Goal: Transaction & Acquisition: Book appointment/travel/reservation

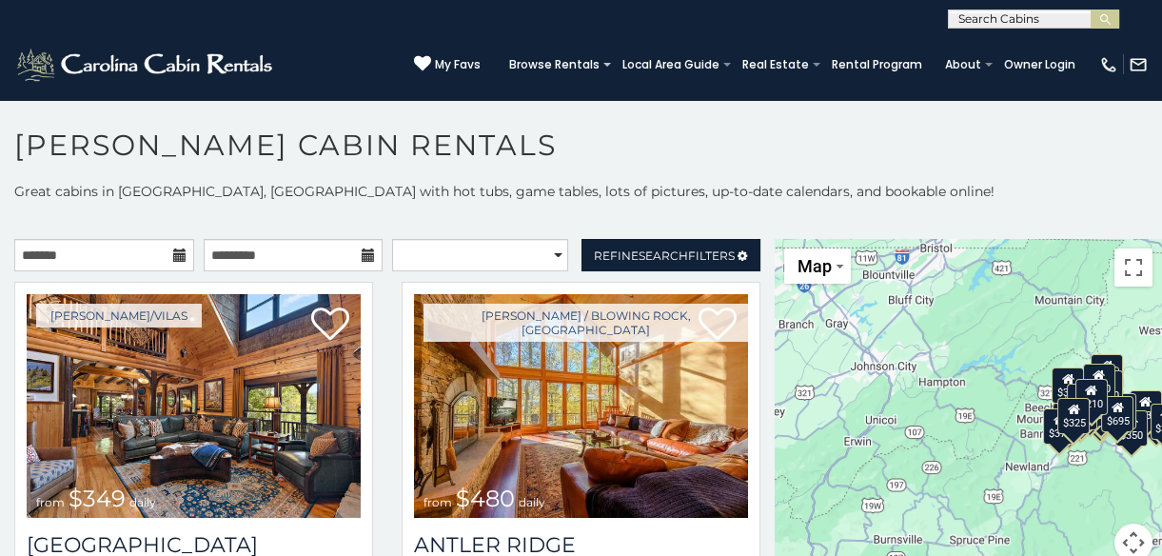
drag, startPoint x: 925, startPoint y: 316, endPoint x: 1003, endPoint y: 333, distance: 79.9
click at [1003, 333] on div "$349 $480 $525 $315 $355 $675 $635 $930 $400 $451 $330 $400 $485 $460 $395 $255…" at bounding box center [967, 411] width 387 height 345
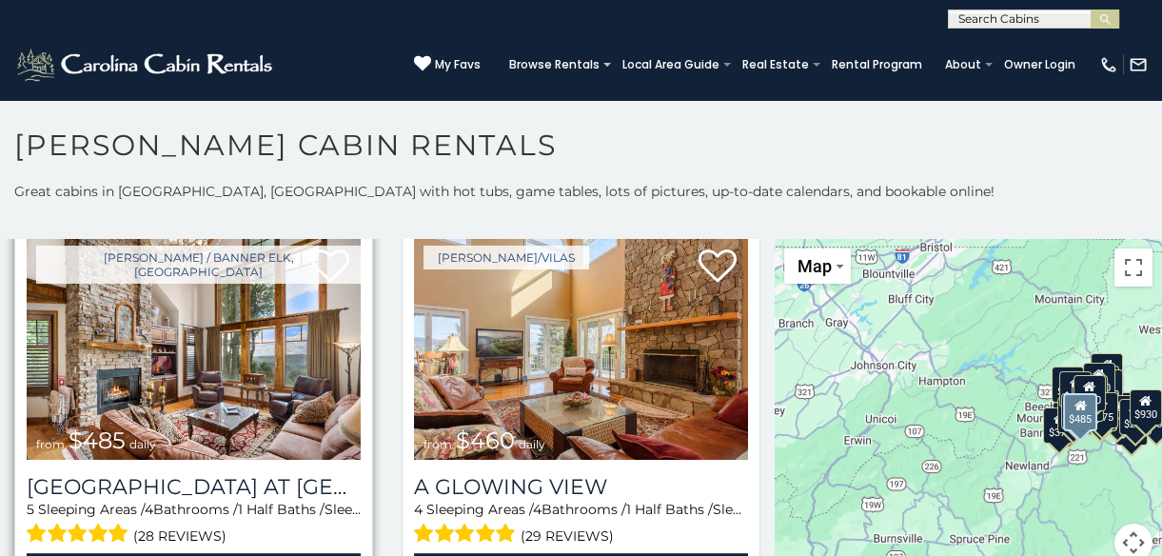
scroll to position [2508, 0]
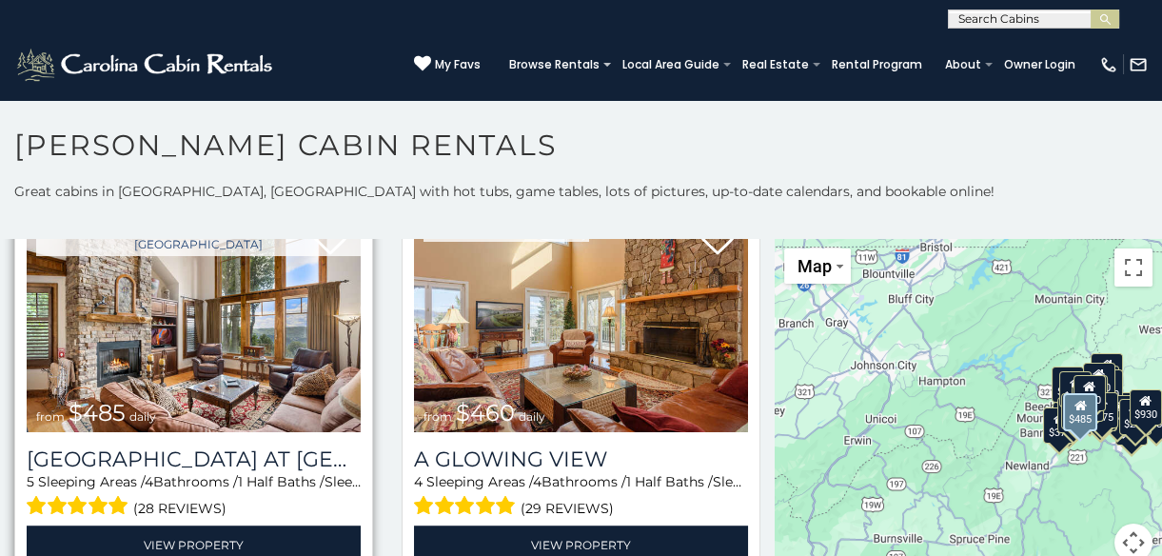
click at [347, 472] on div "5 Sleeping Areas / 4 Bathrooms / 1 Half Baths / Sleeps: 12 (28 reviews)" at bounding box center [194, 496] width 334 height 49
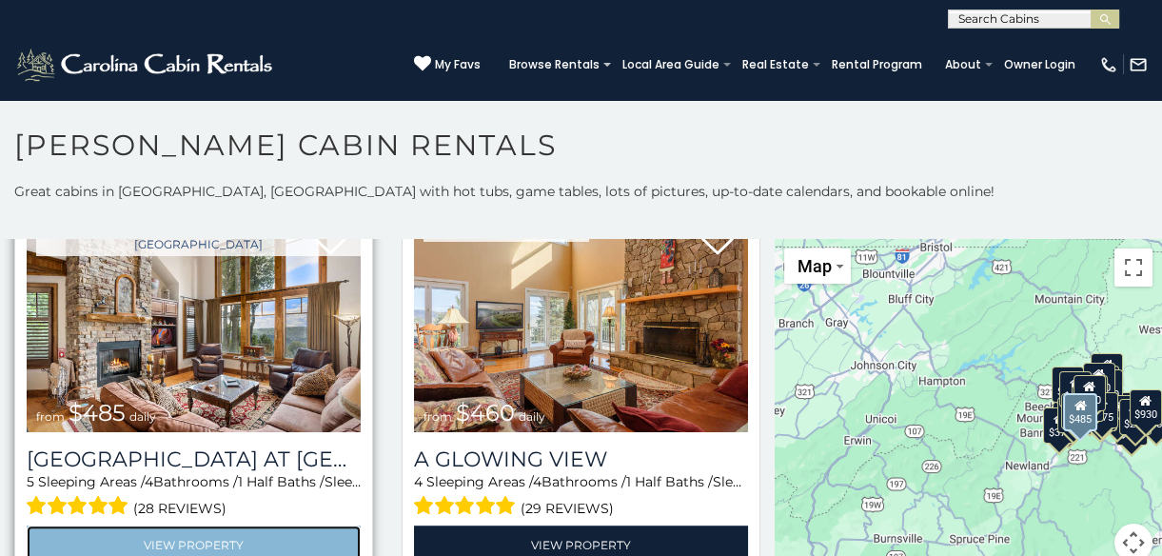
click at [165, 525] on link "View Property" at bounding box center [194, 544] width 334 height 39
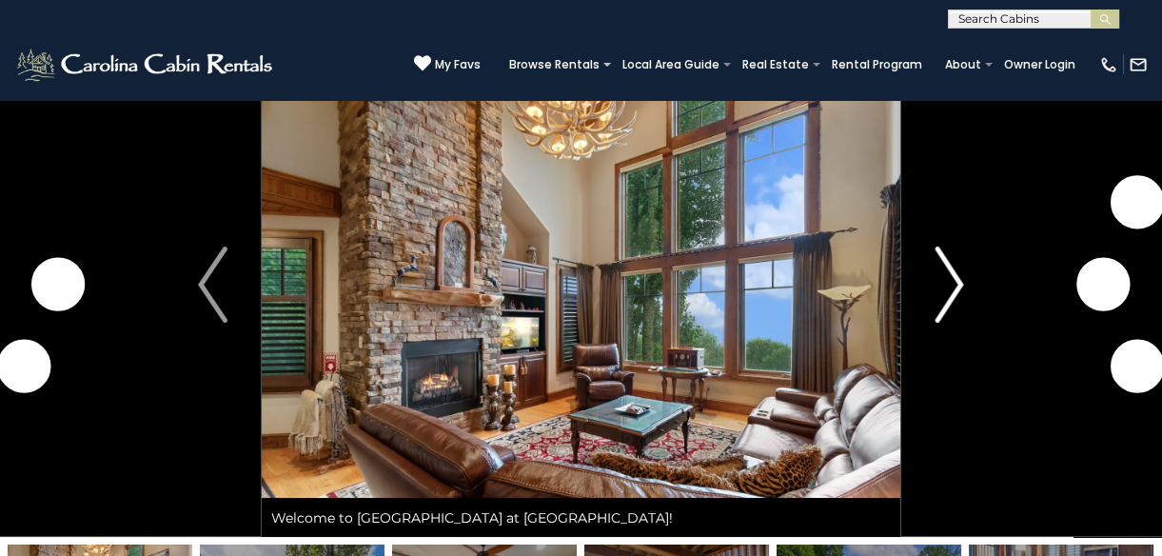
scroll to position [86, 0]
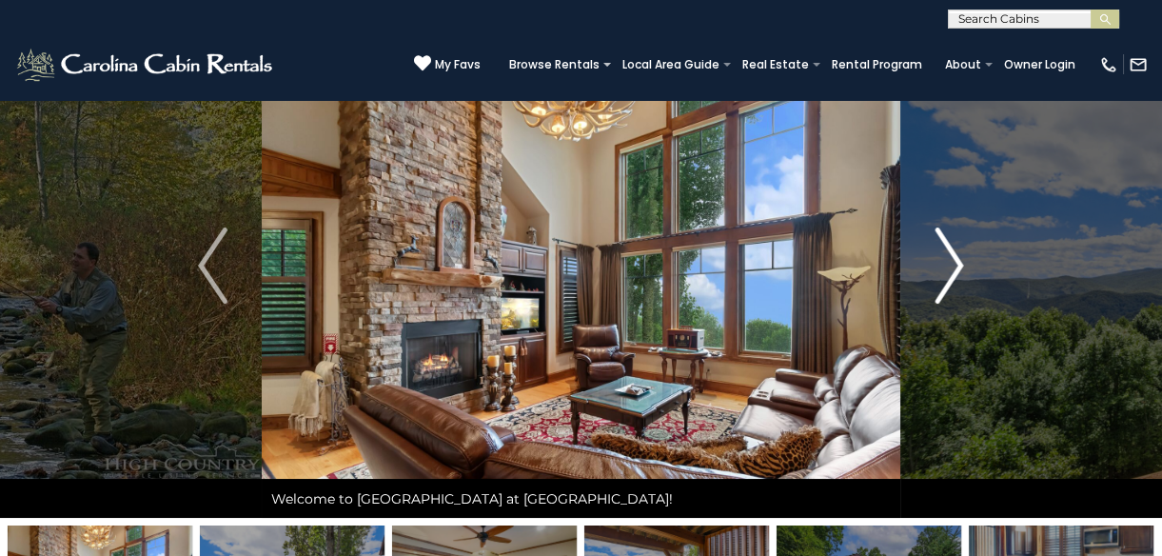
click at [951, 274] on img "Next" at bounding box center [948, 265] width 29 height 76
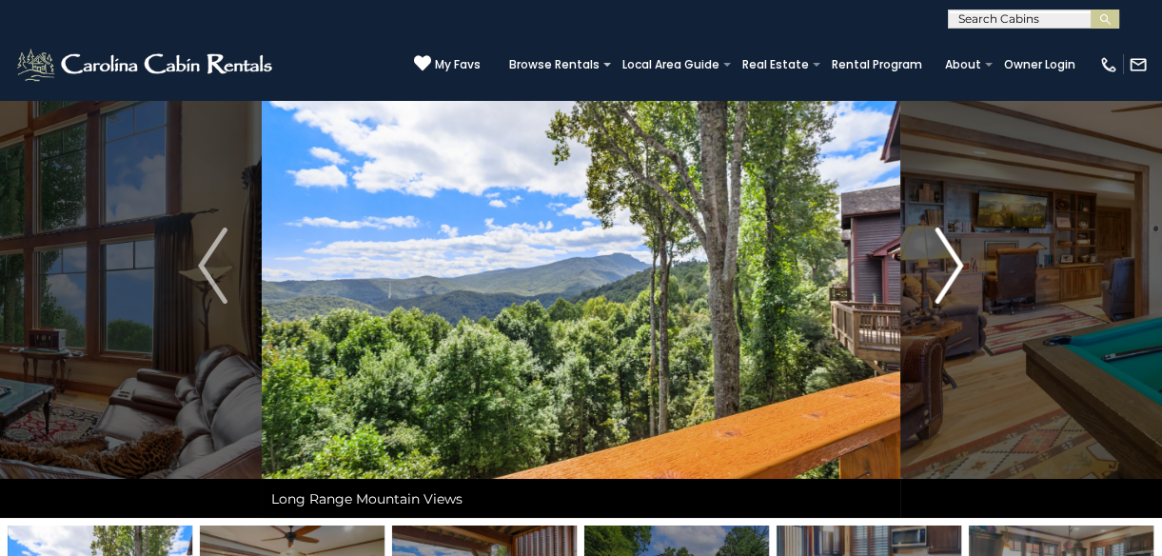
click at [957, 267] on img "Next" at bounding box center [948, 265] width 29 height 76
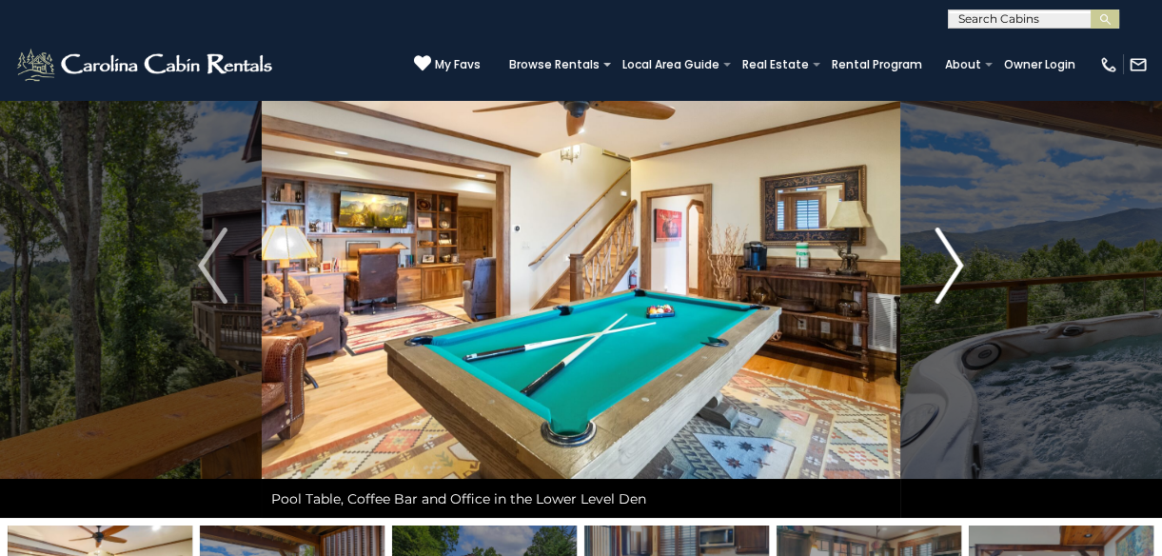
click at [955, 268] on img "Next" at bounding box center [948, 265] width 29 height 76
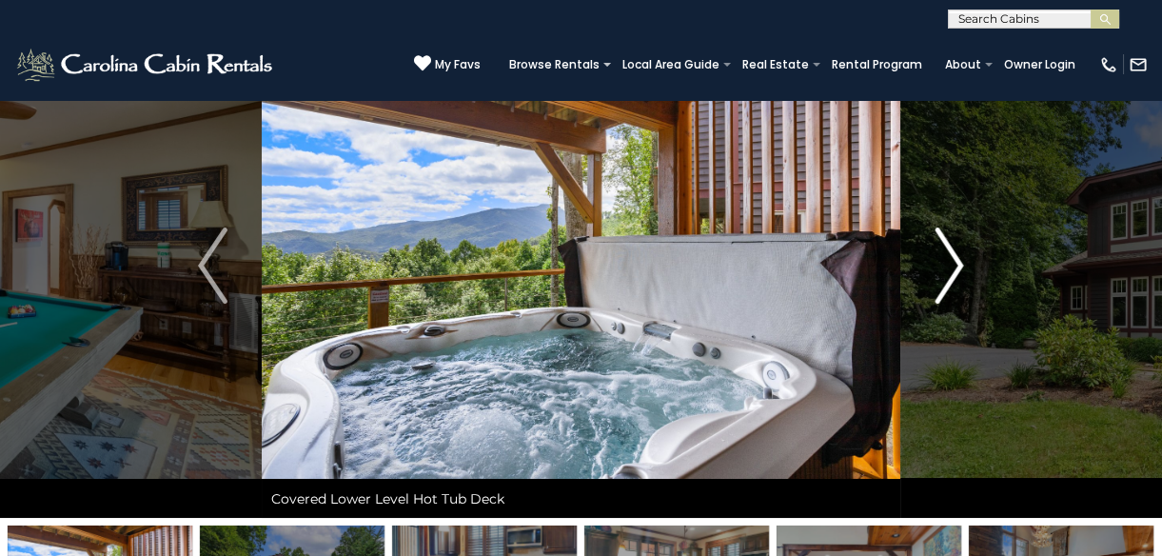
click at [955, 268] on img "Next" at bounding box center [948, 265] width 29 height 76
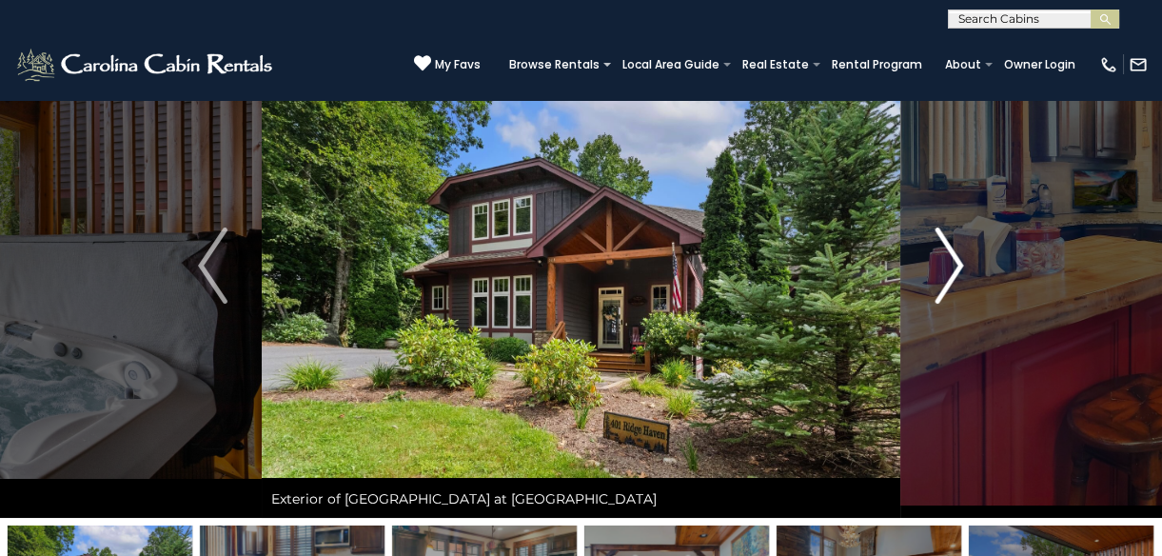
click at [955, 268] on img "Next" at bounding box center [948, 265] width 29 height 76
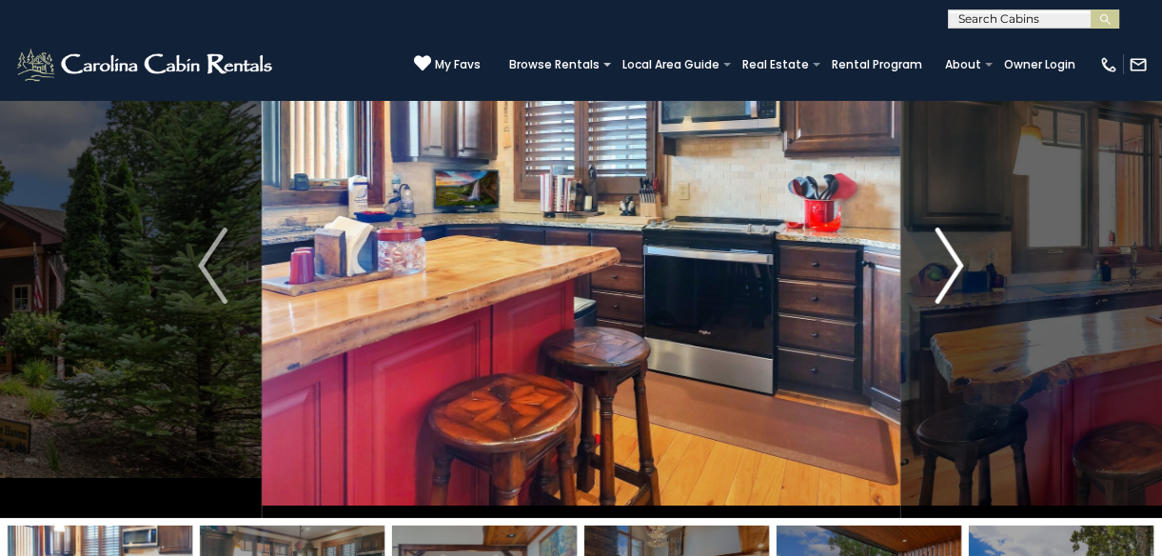
click at [958, 266] on img "Next" at bounding box center [948, 265] width 29 height 76
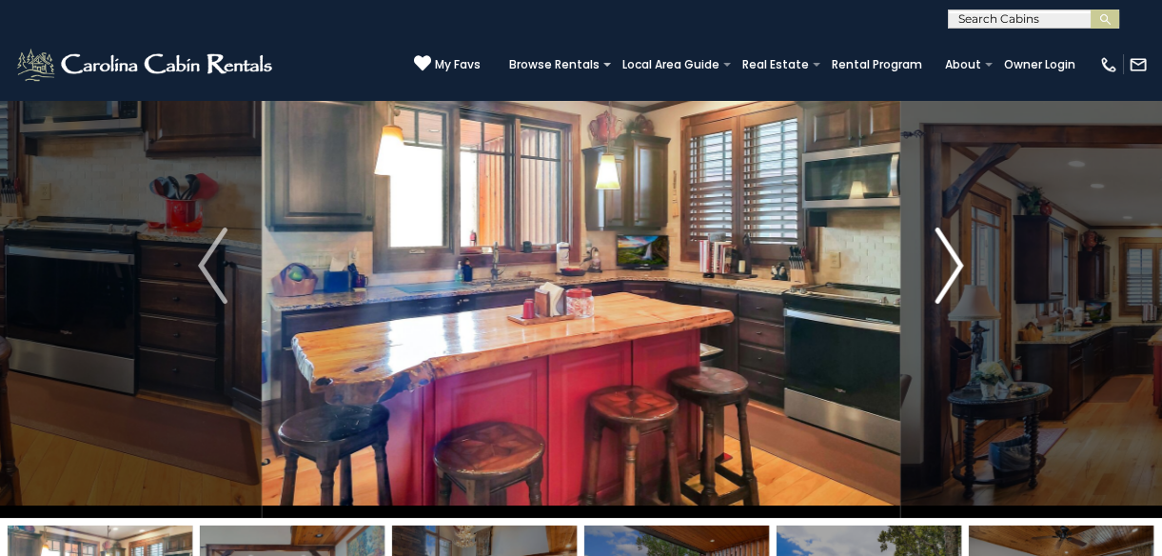
click at [958, 266] on img "Next" at bounding box center [948, 265] width 29 height 76
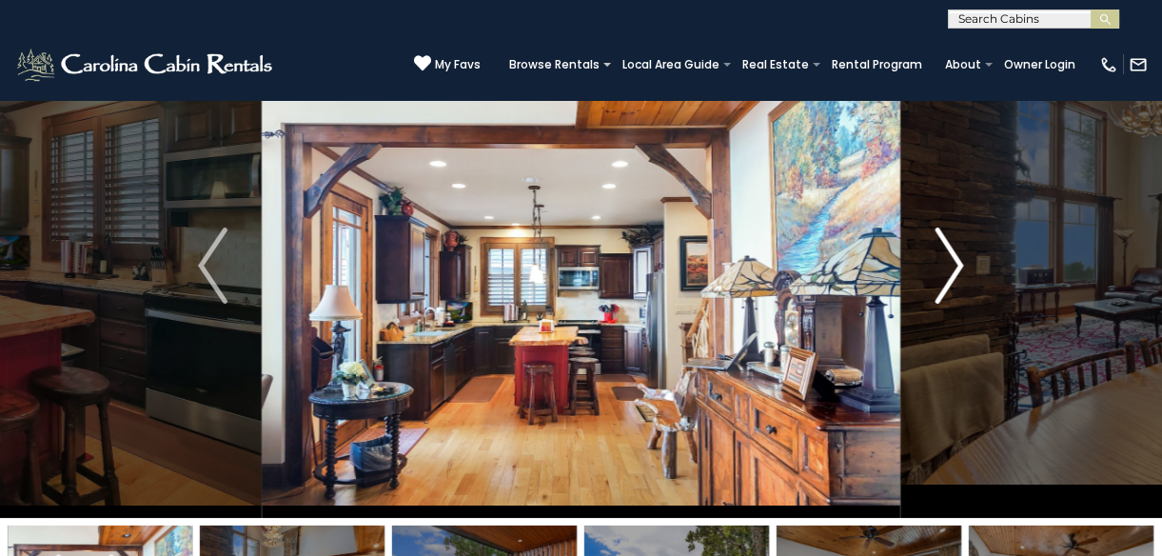
click at [958, 266] on img "Next" at bounding box center [948, 265] width 29 height 76
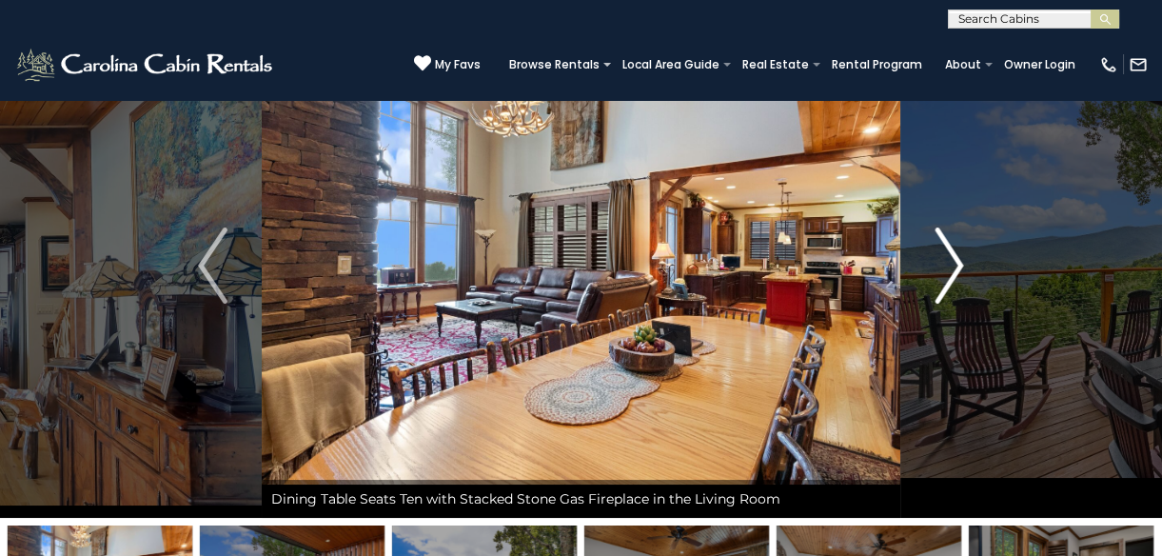
click at [958, 266] on img "Next" at bounding box center [948, 265] width 29 height 76
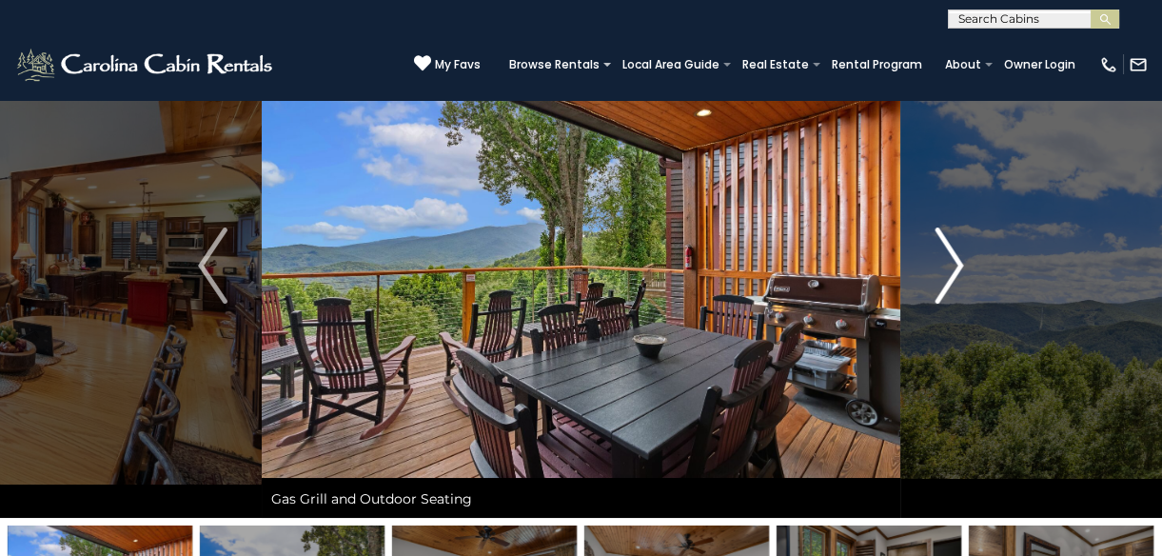
click at [958, 266] on img "Next" at bounding box center [948, 265] width 29 height 76
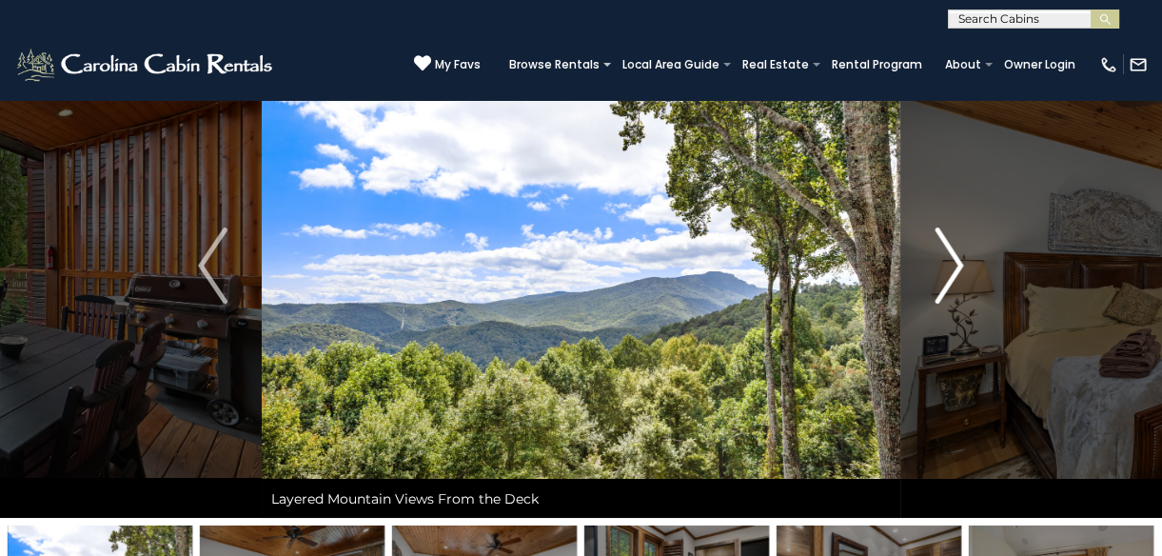
click at [958, 266] on img "Next" at bounding box center [948, 265] width 29 height 76
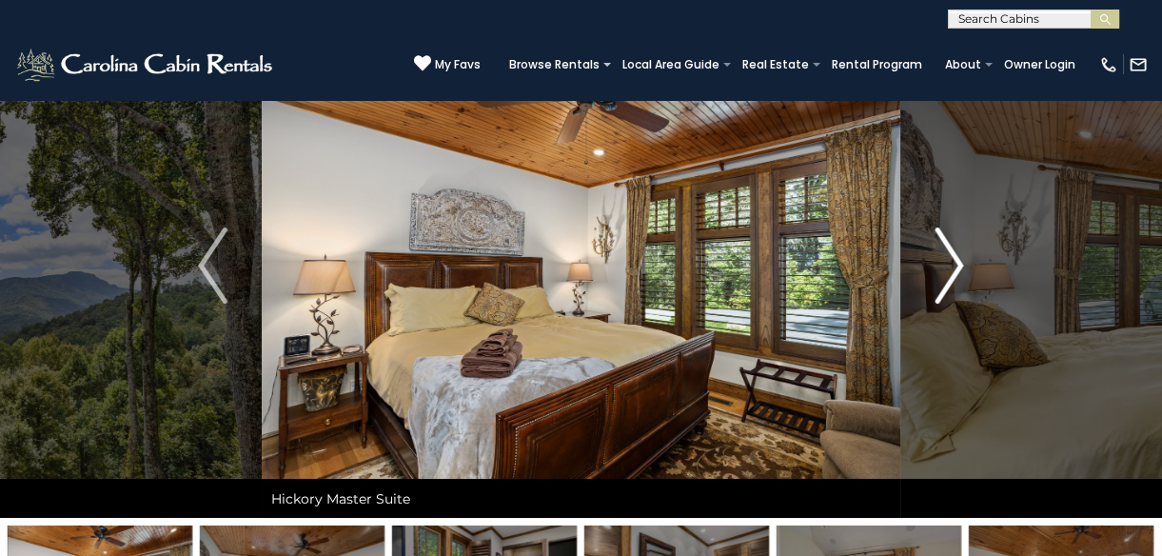
click at [958, 266] on img "Next" at bounding box center [948, 265] width 29 height 76
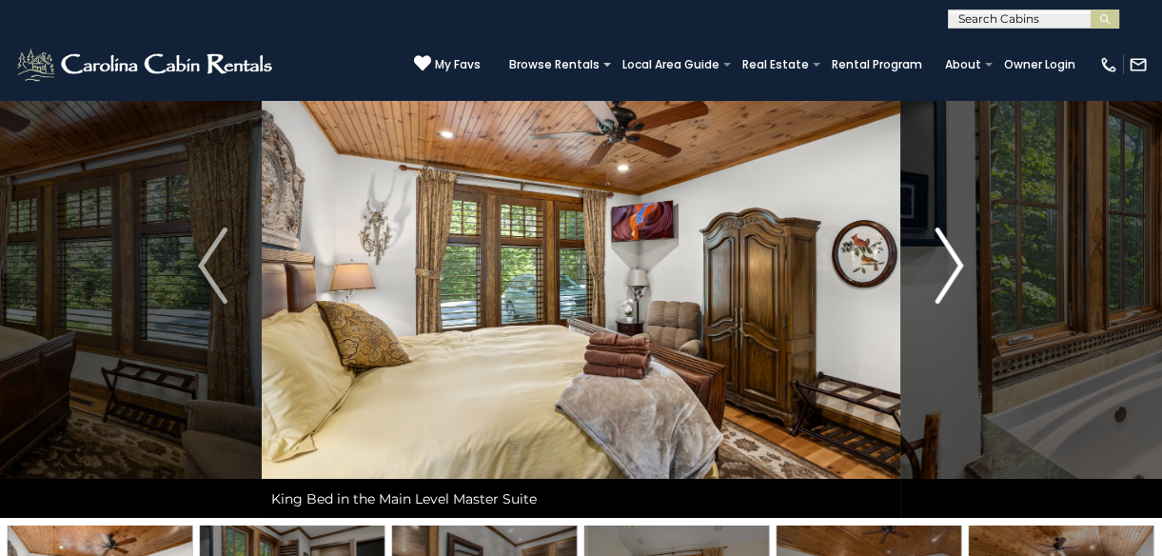
click at [958, 266] on img "Next" at bounding box center [948, 265] width 29 height 76
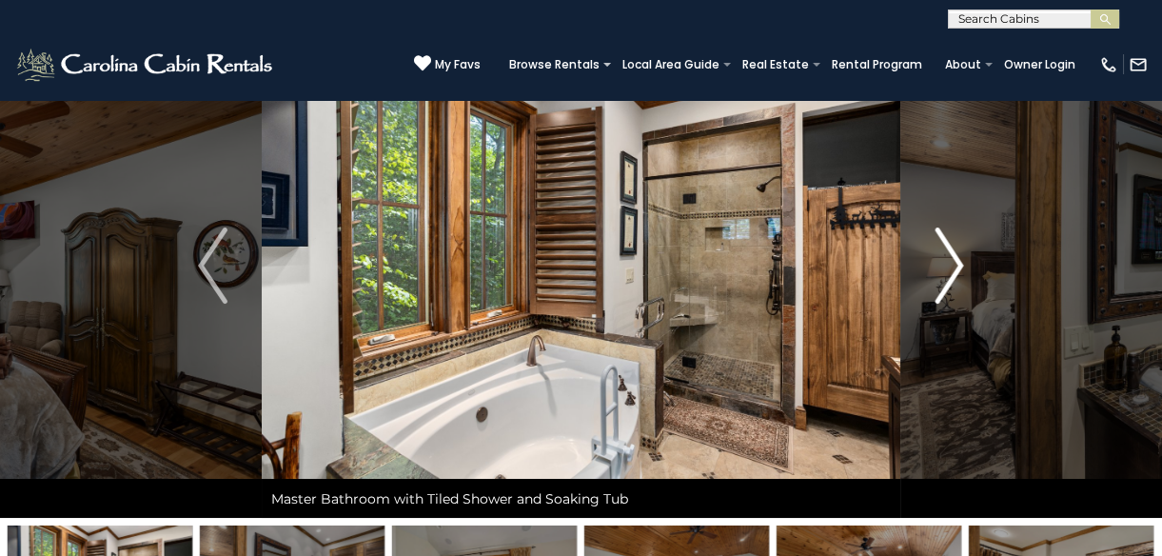
click at [958, 266] on img "Next" at bounding box center [948, 265] width 29 height 76
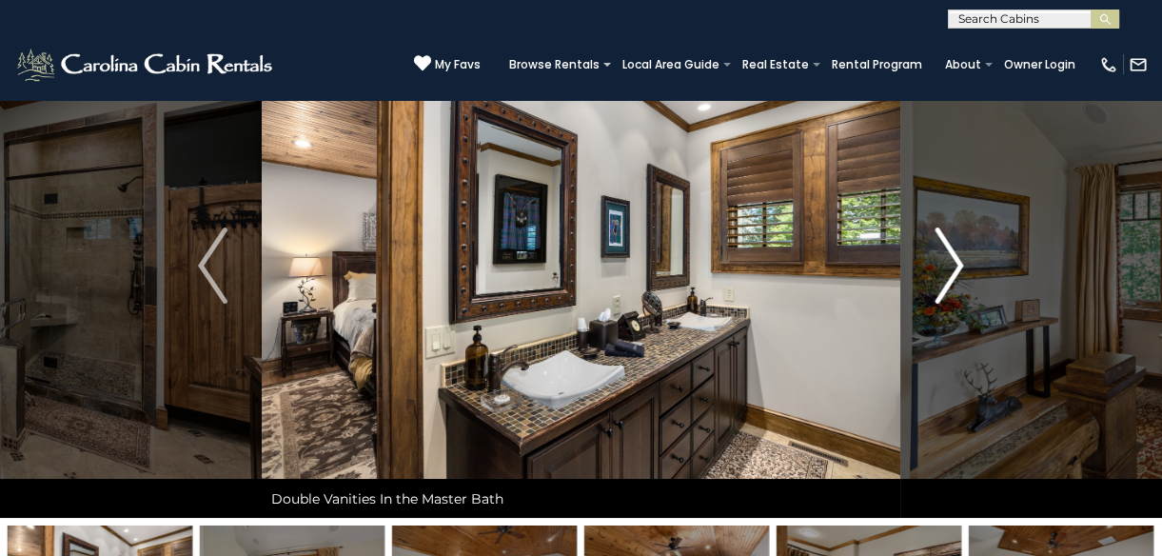
click at [958, 266] on img "Next" at bounding box center [948, 265] width 29 height 76
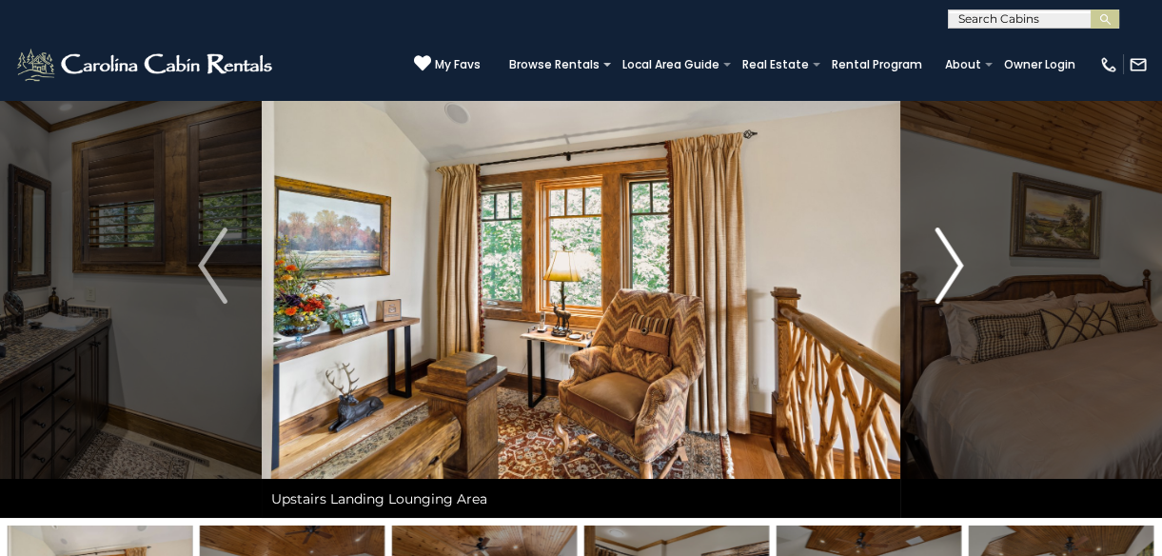
click at [958, 266] on img "Next" at bounding box center [948, 265] width 29 height 76
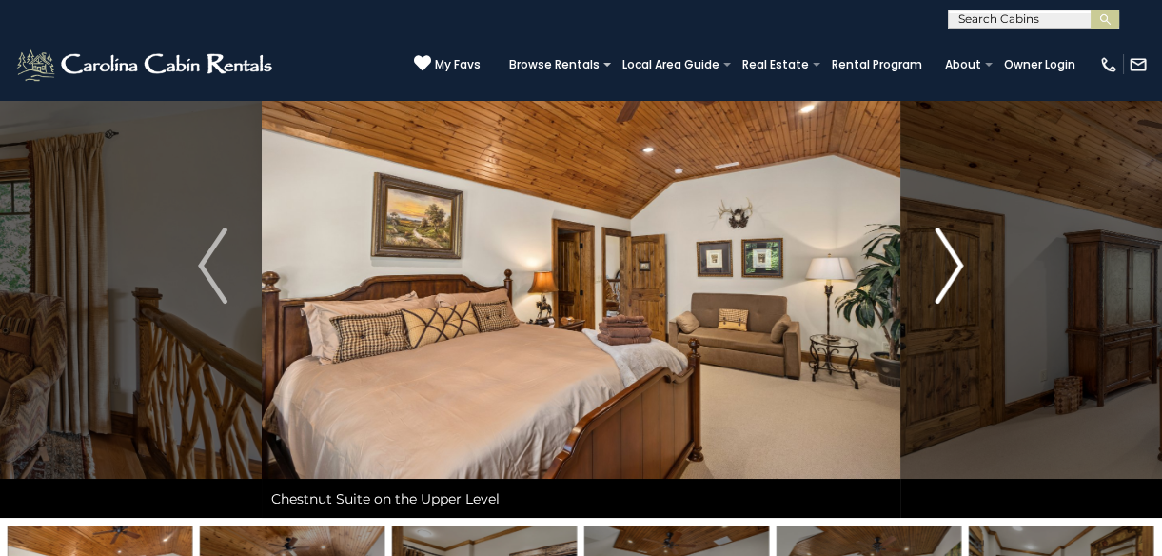
click at [958, 266] on img "Next" at bounding box center [948, 265] width 29 height 76
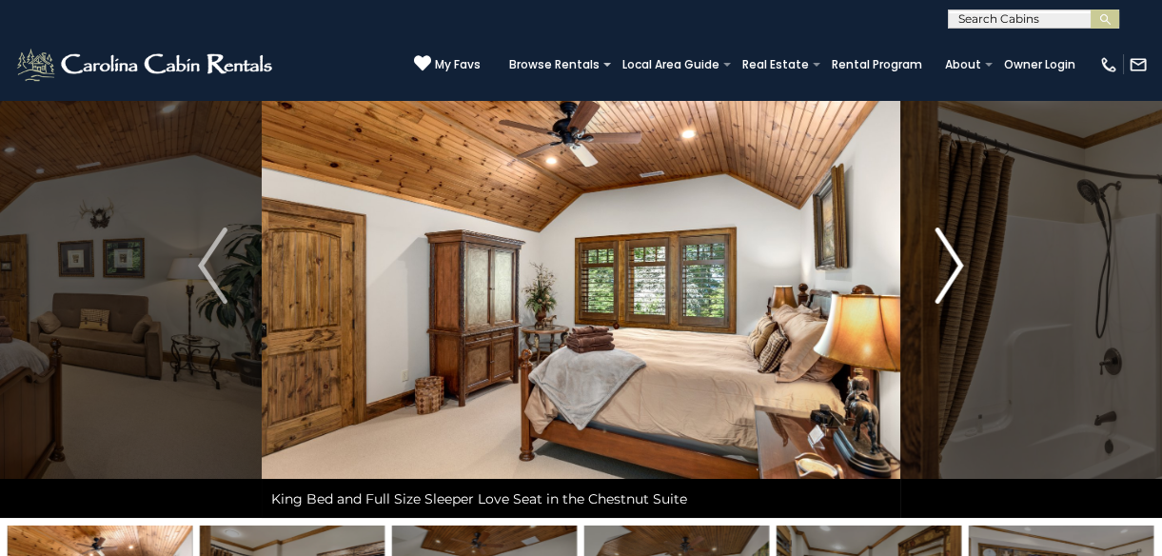
click at [958, 266] on img "Next" at bounding box center [948, 265] width 29 height 76
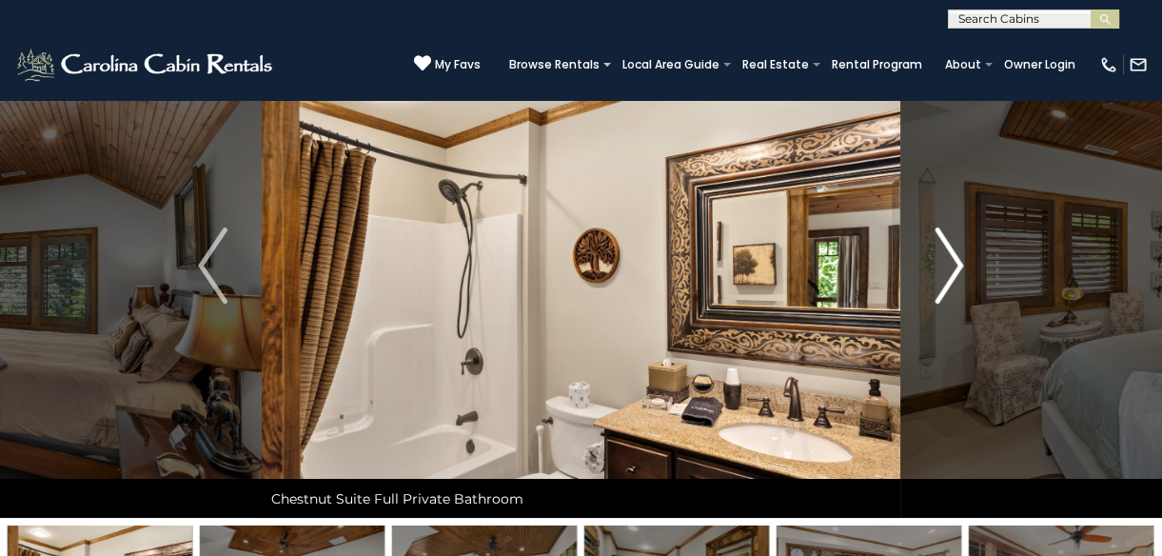
click at [958, 266] on img "Next" at bounding box center [948, 265] width 29 height 76
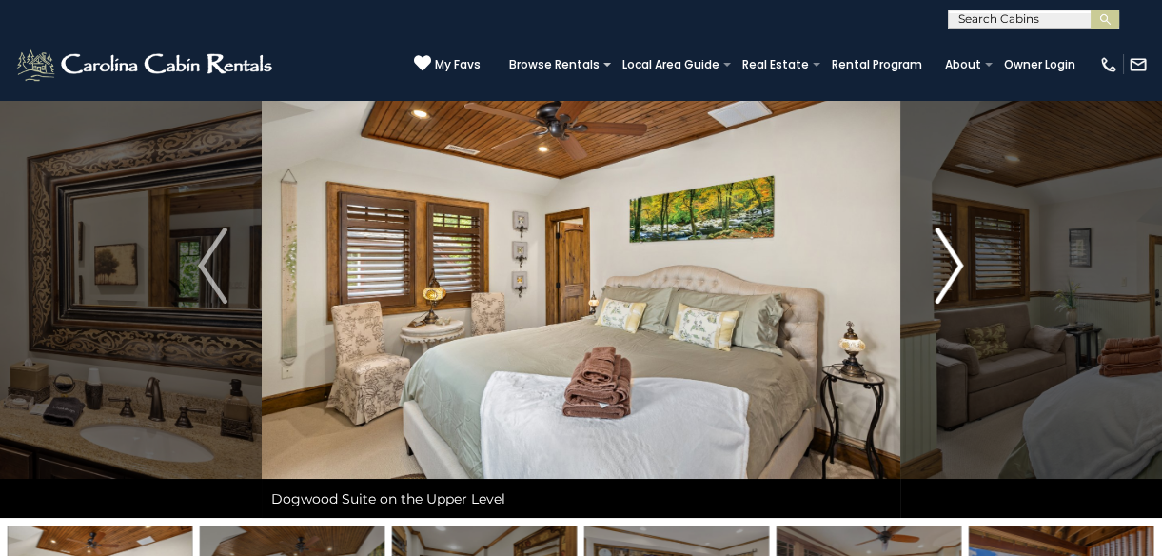
click at [954, 264] on img "Next" at bounding box center [948, 265] width 29 height 76
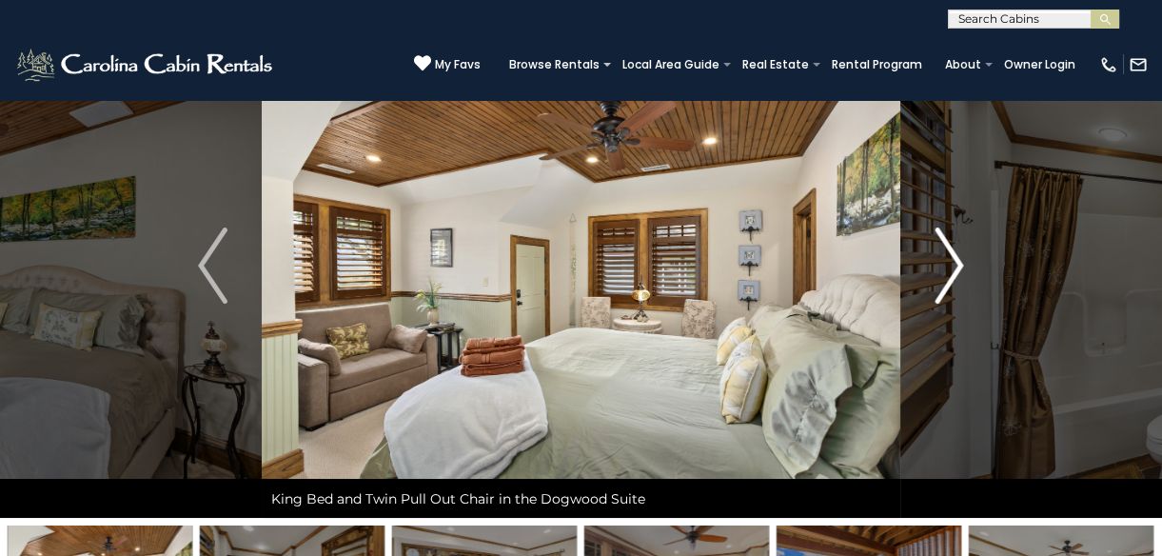
click at [953, 270] on img "Next" at bounding box center [948, 265] width 29 height 76
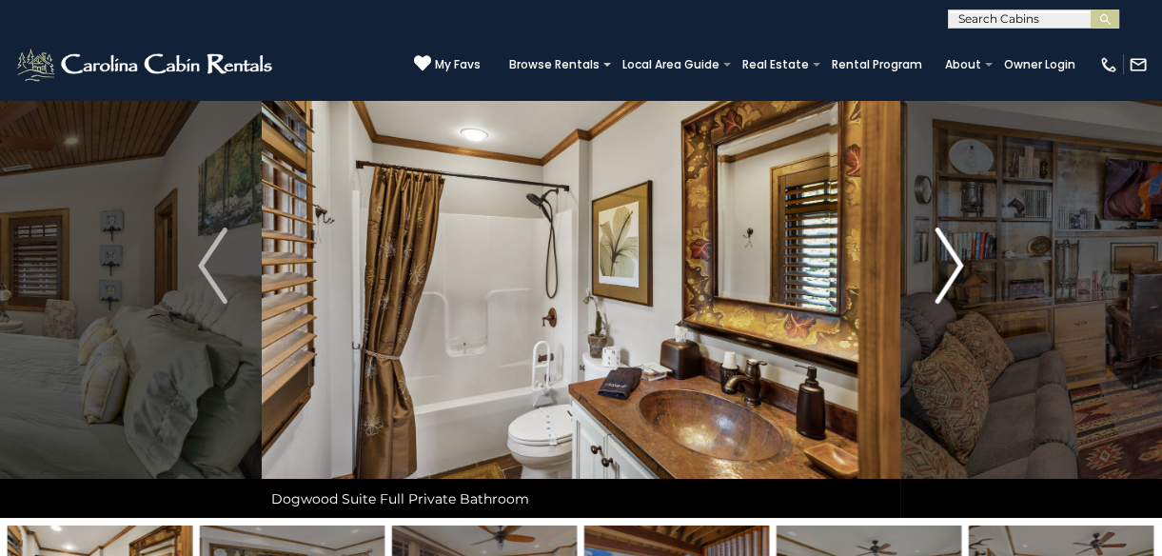
click at [953, 270] on img "Next" at bounding box center [948, 265] width 29 height 76
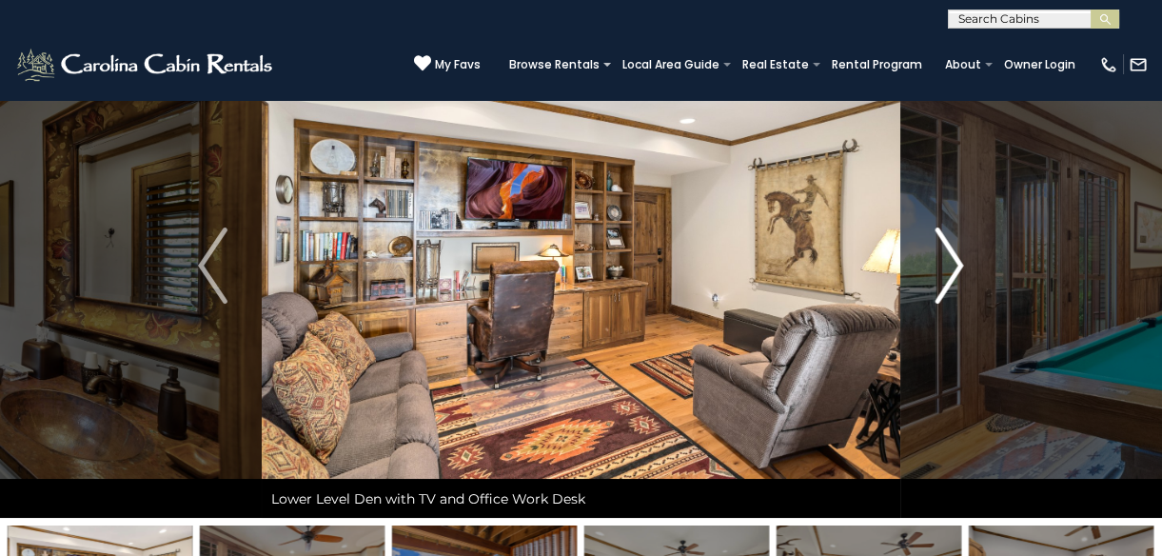
click at [953, 270] on img "Next" at bounding box center [948, 265] width 29 height 76
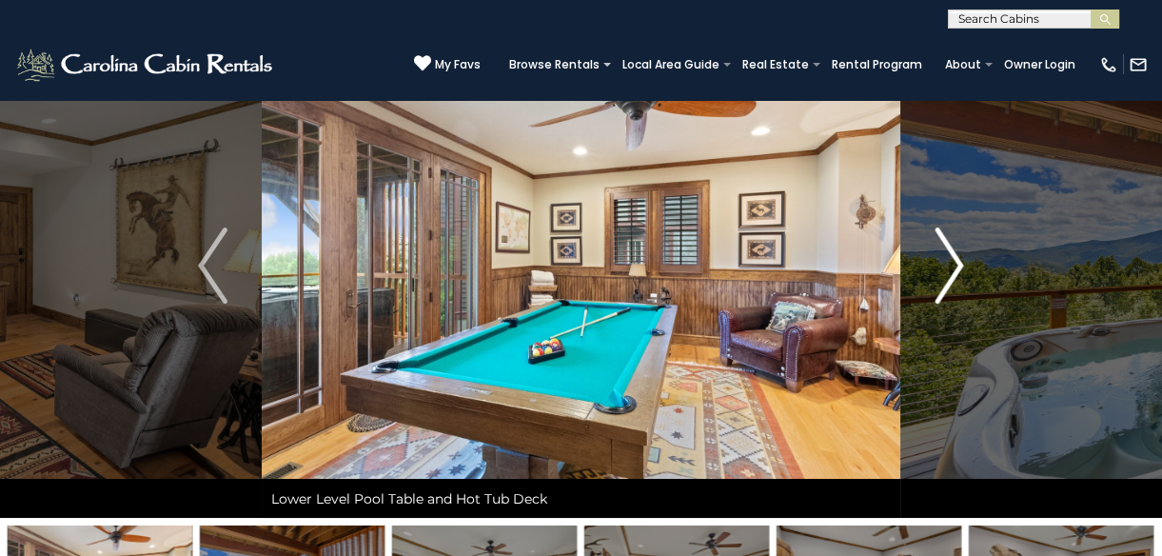
click at [953, 270] on img "Next" at bounding box center [948, 265] width 29 height 76
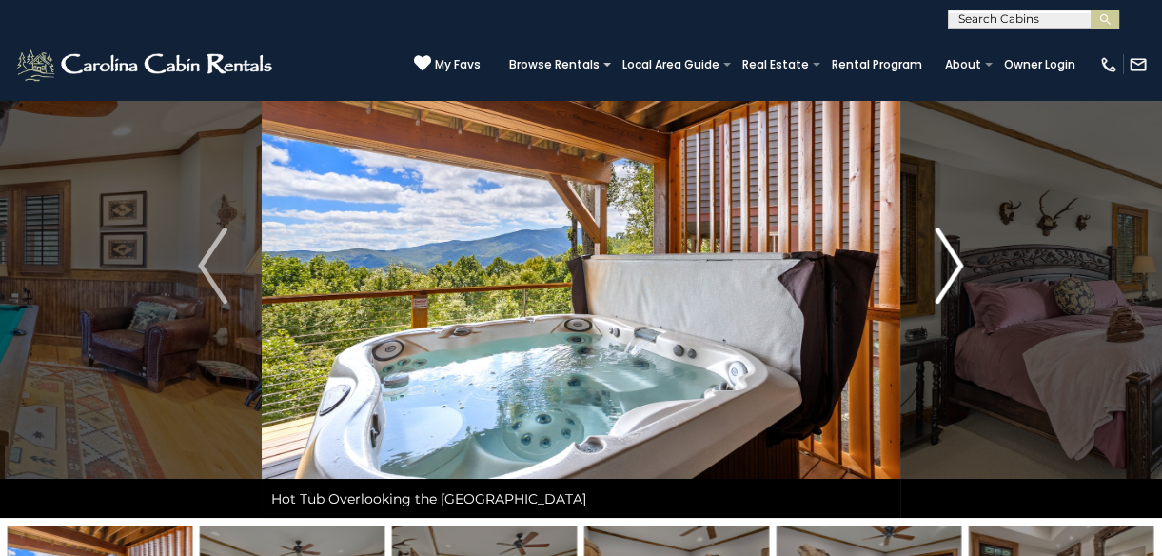
click at [953, 270] on img "Next" at bounding box center [948, 265] width 29 height 76
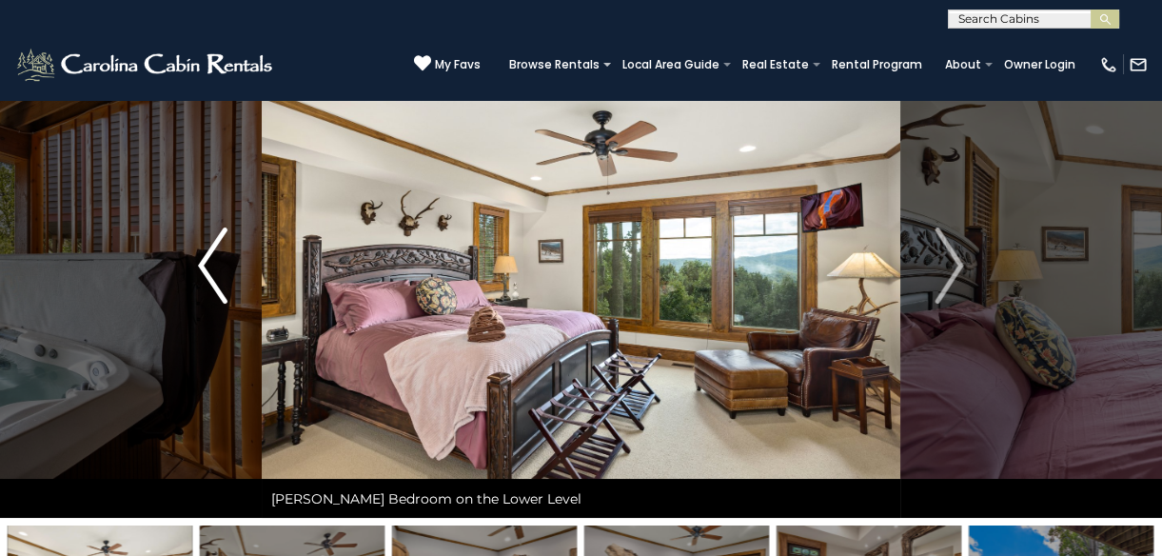
click at [213, 255] on img "Previous" at bounding box center [212, 265] width 29 height 76
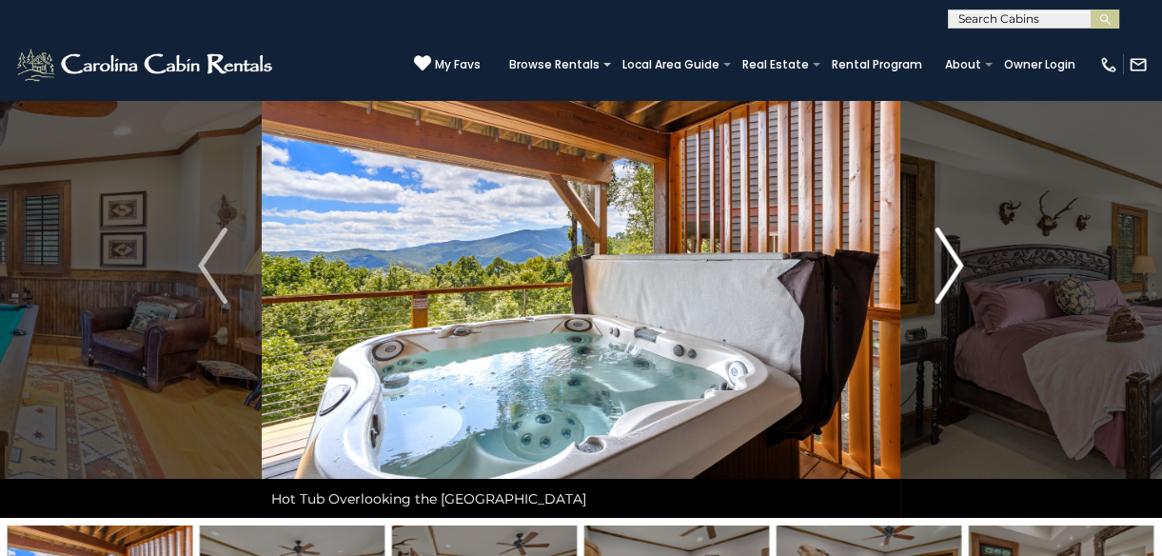
click at [955, 264] on img "Next" at bounding box center [948, 265] width 29 height 76
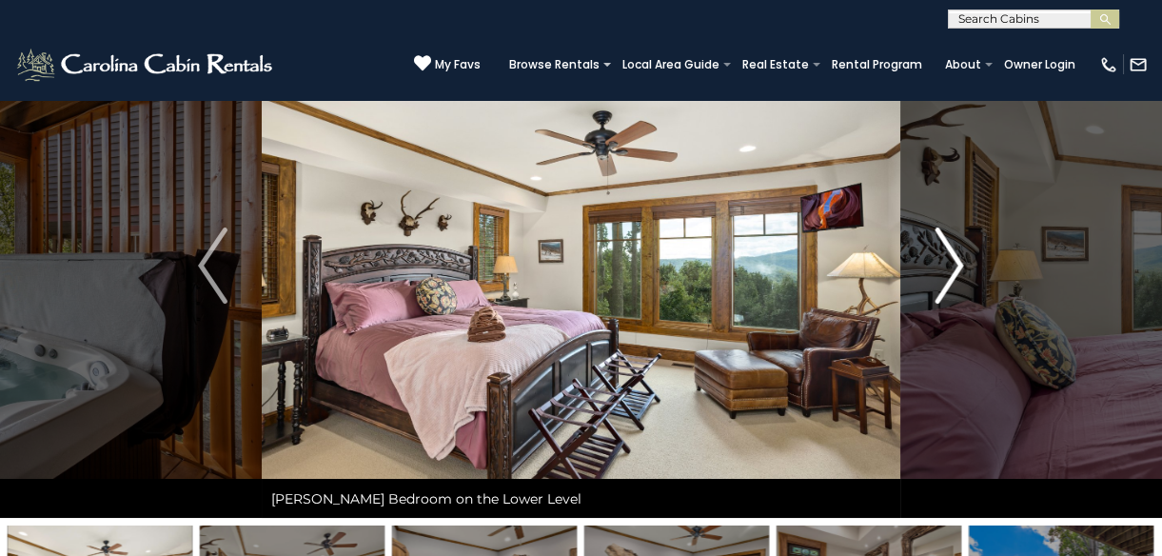
click at [955, 264] on img "Next" at bounding box center [948, 265] width 29 height 76
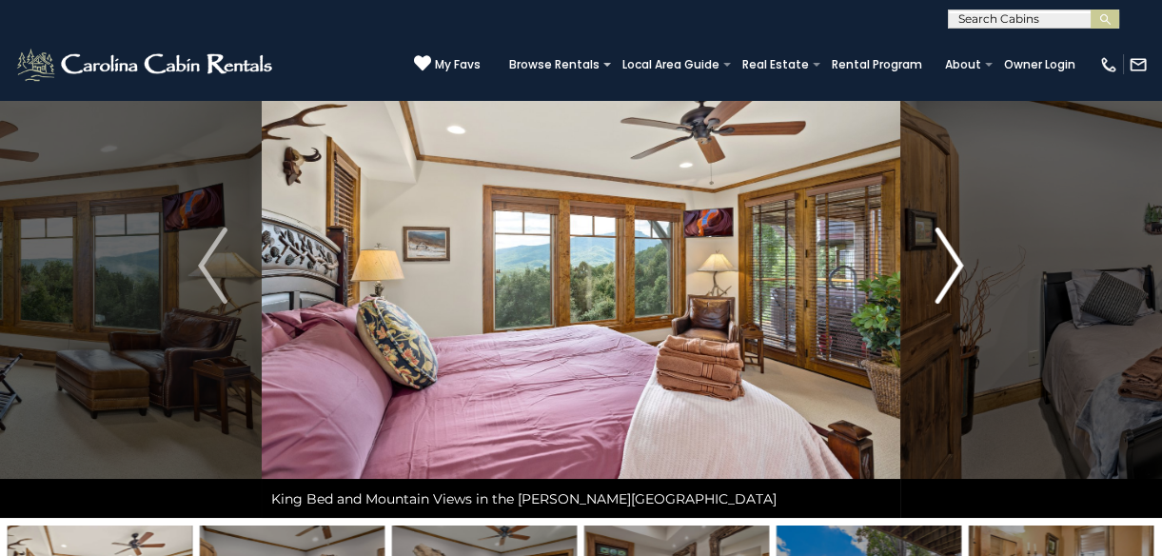
click at [954, 264] on img "Next" at bounding box center [948, 265] width 29 height 76
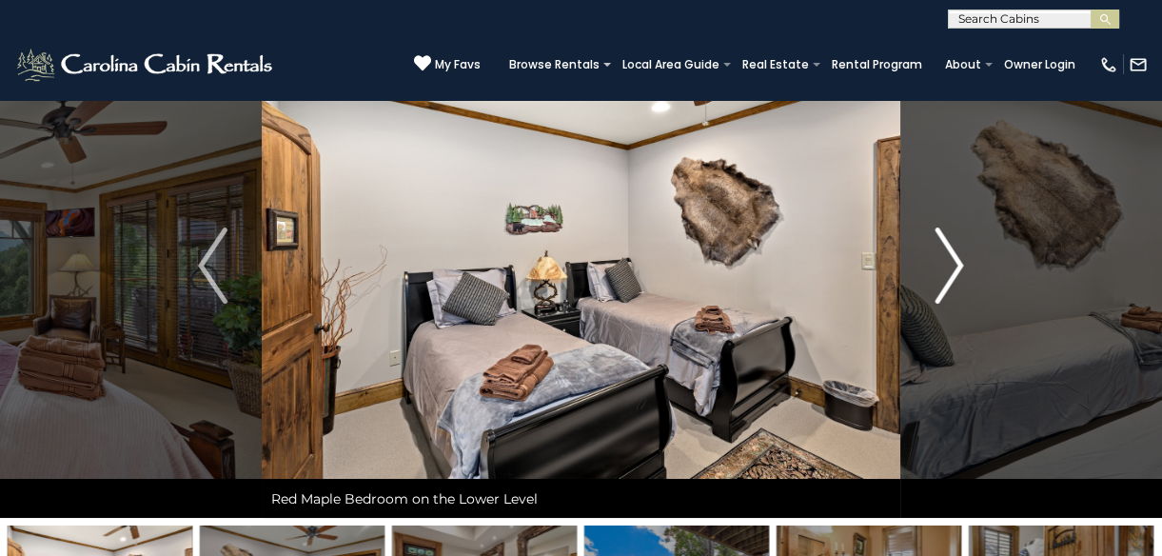
click at [954, 265] on img "Next" at bounding box center [948, 265] width 29 height 76
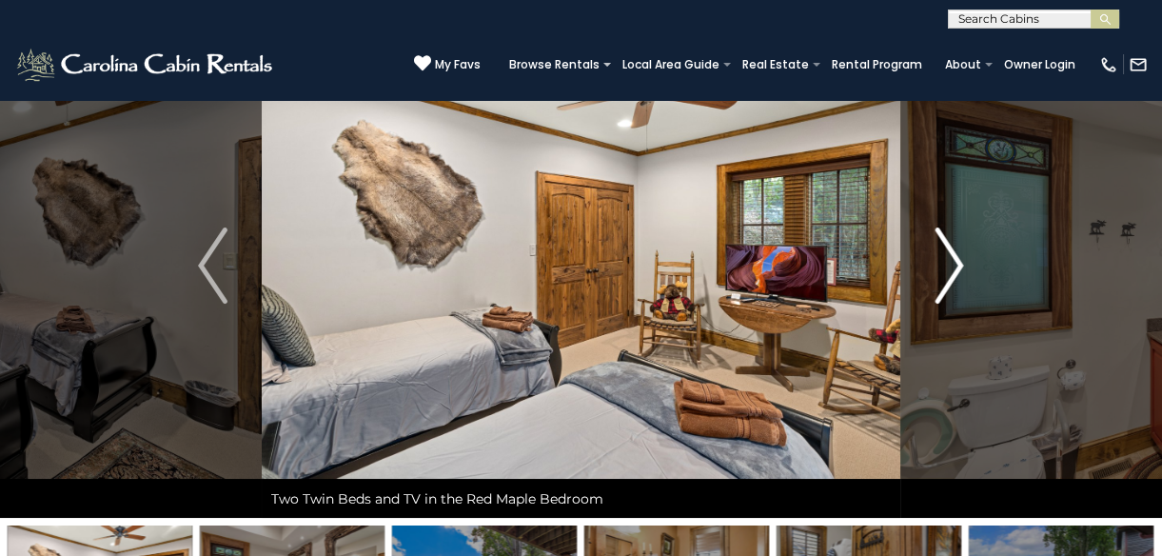
click at [954, 265] on img "Next" at bounding box center [948, 265] width 29 height 76
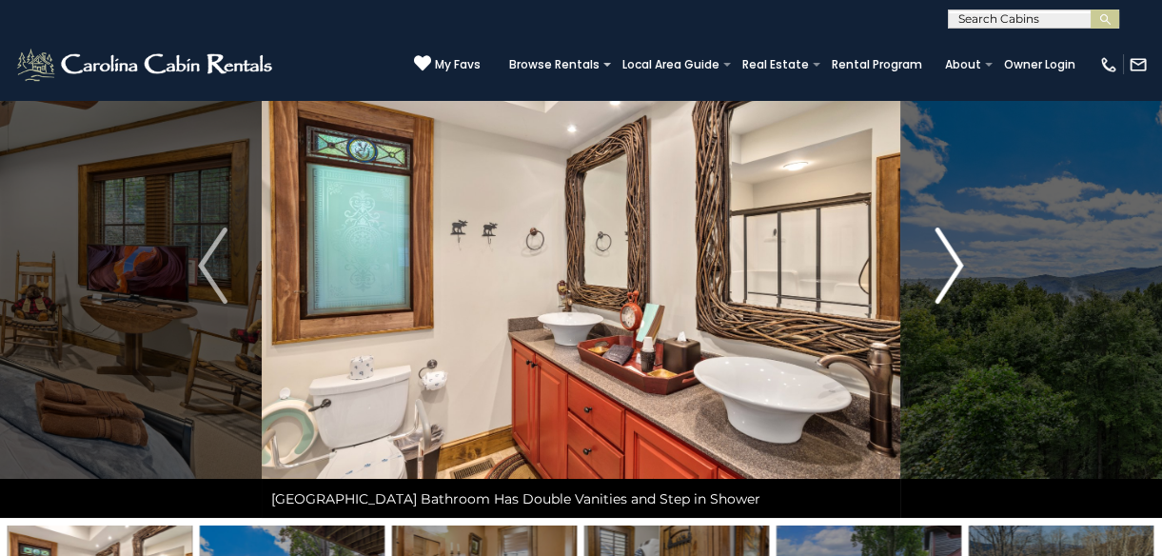
click at [954, 265] on img "Next" at bounding box center [948, 265] width 29 height 76
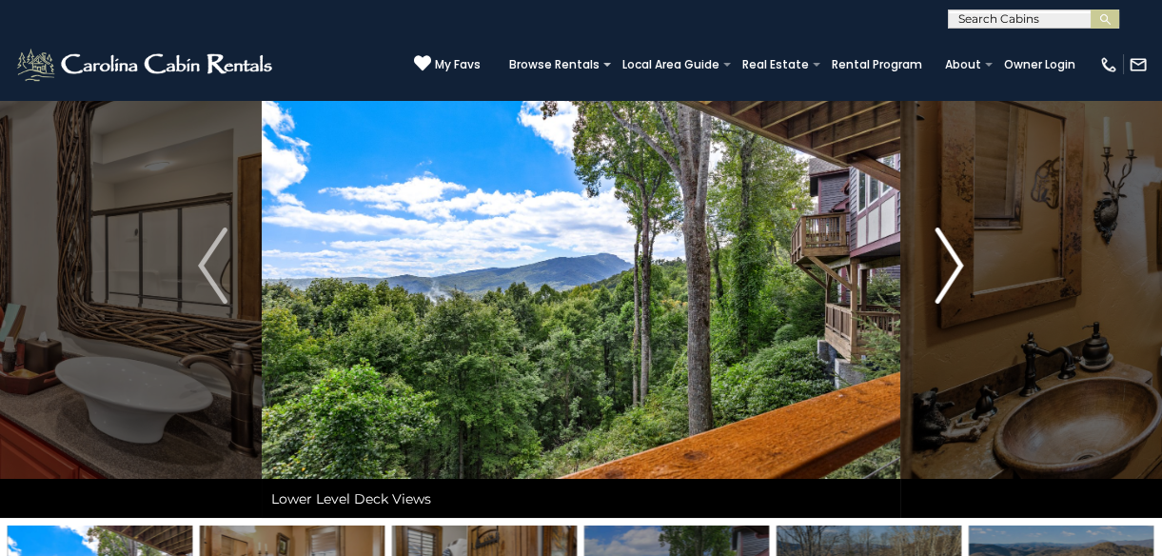
click at [954, 265] on img "Next" at bounding box center [948, 265] width 29 height 76
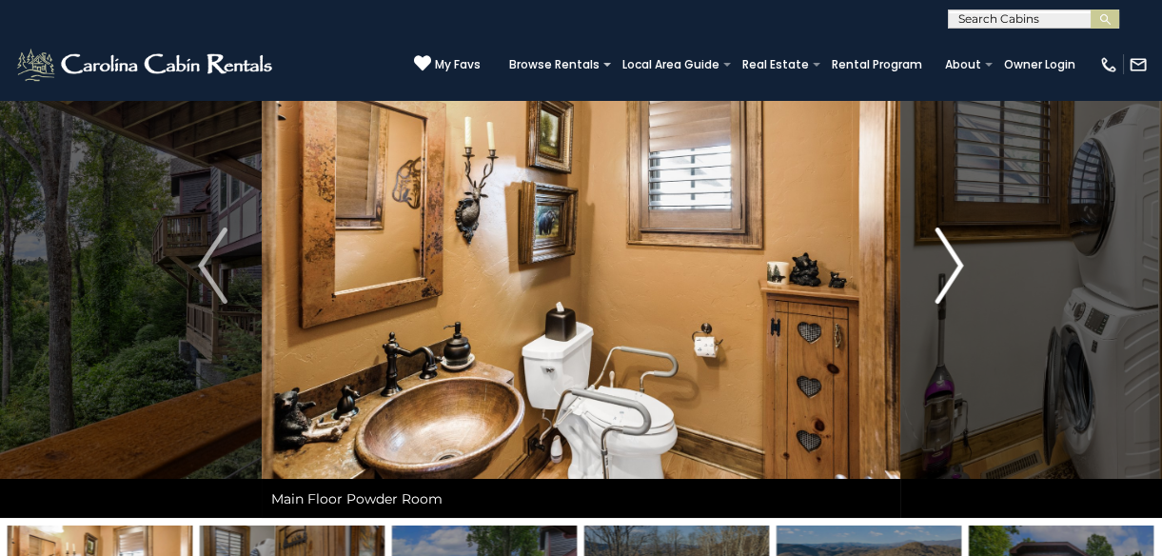
click at [954, 265] on img "Next" at bounding box center [948, 265] width 29 height 76
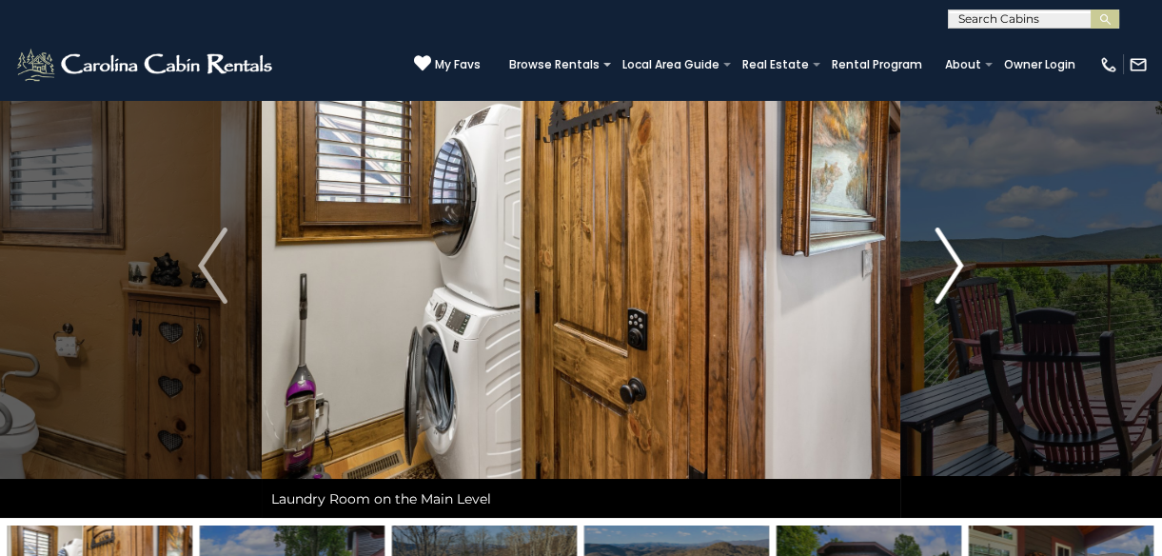
click at [954, 265] on img "Next" at bounding box center [948, 265] width 29 height 76
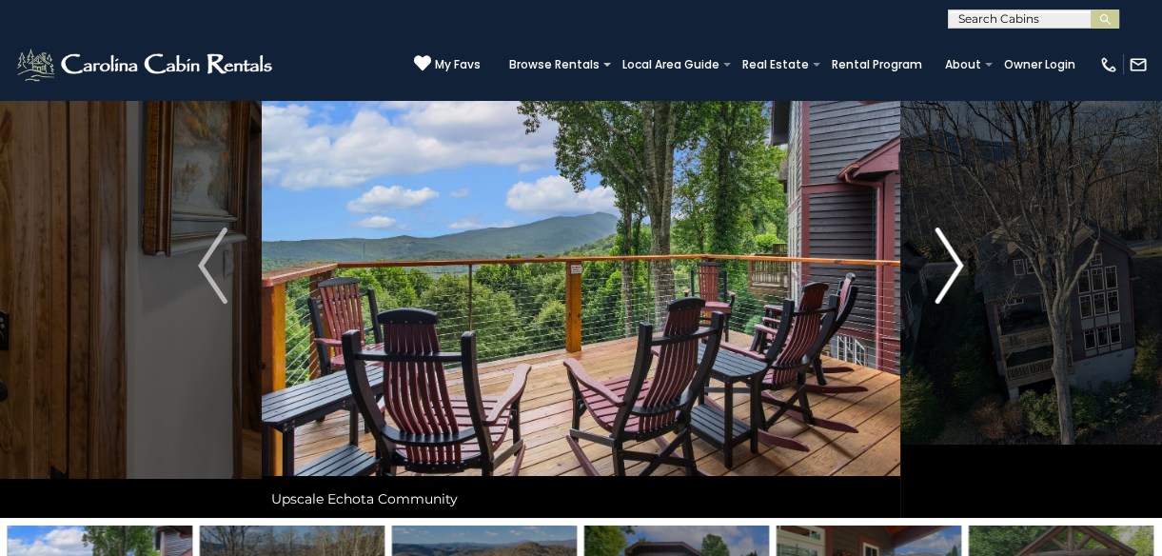
click at [954, 265] on img "Next" at bounding box center [948, 265] width 29 height 76
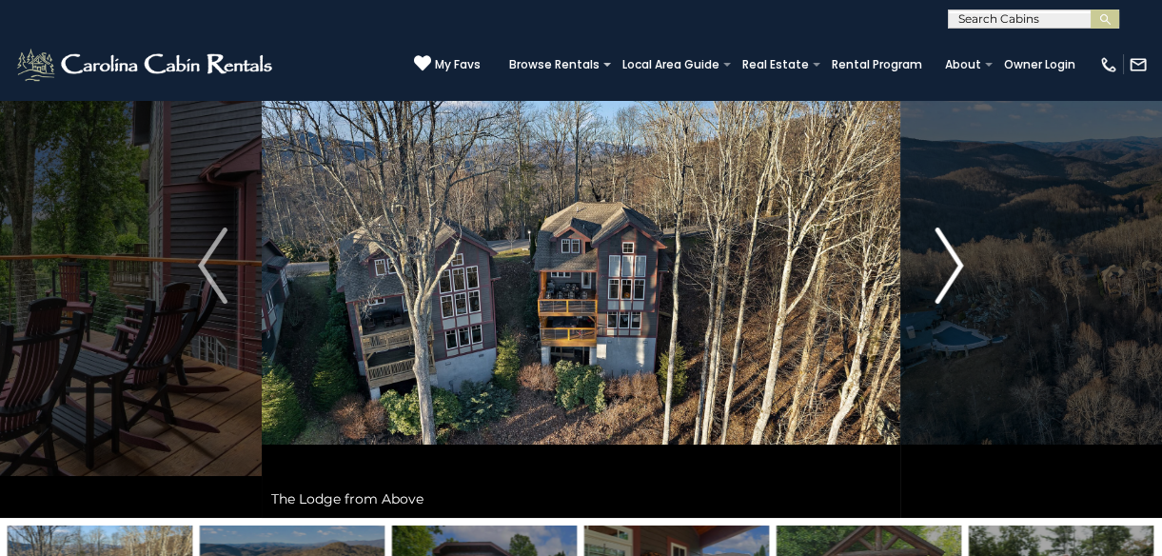
click at [954, 265] on img "Next" at bounding box center [948, 265] width 29 height 76
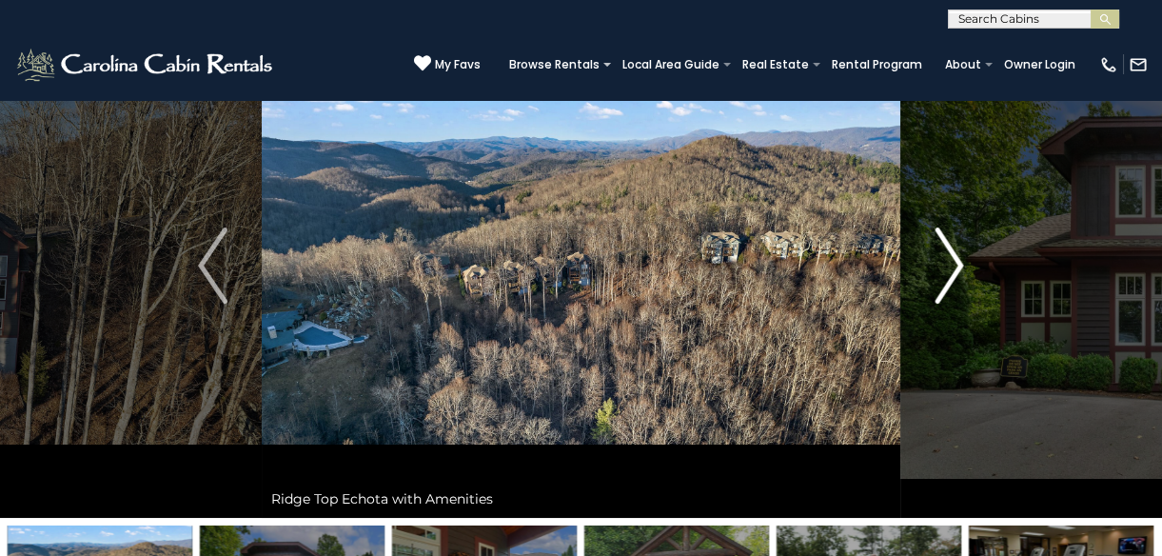
click at [954, 265] on img "Next" at bounding box center [948, 265] width 29 height 76
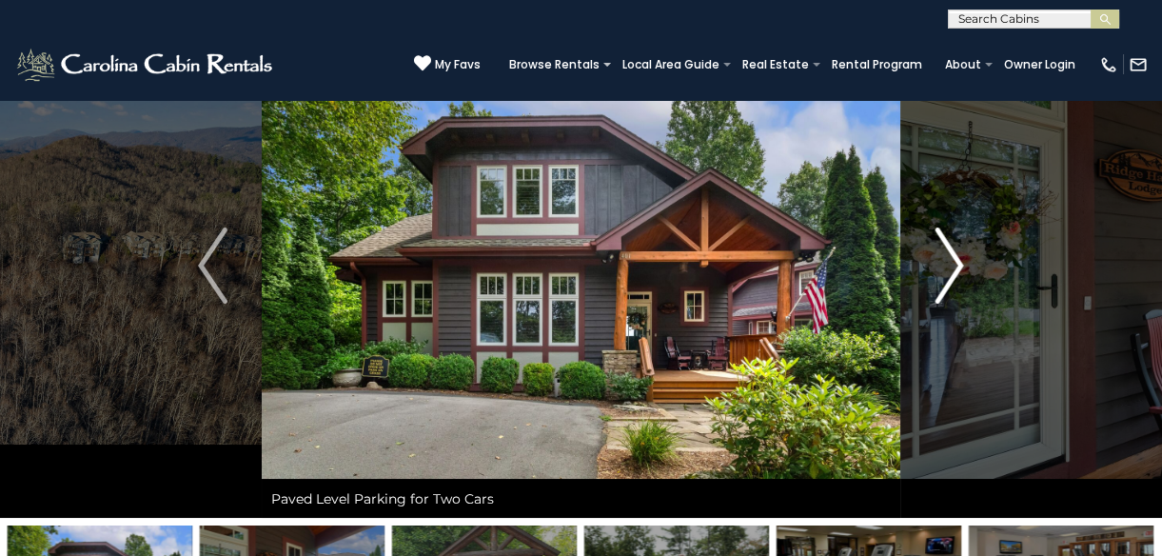
click at [954, 265] on img "Next" at bounding box center [948, 265] width 29 height 76
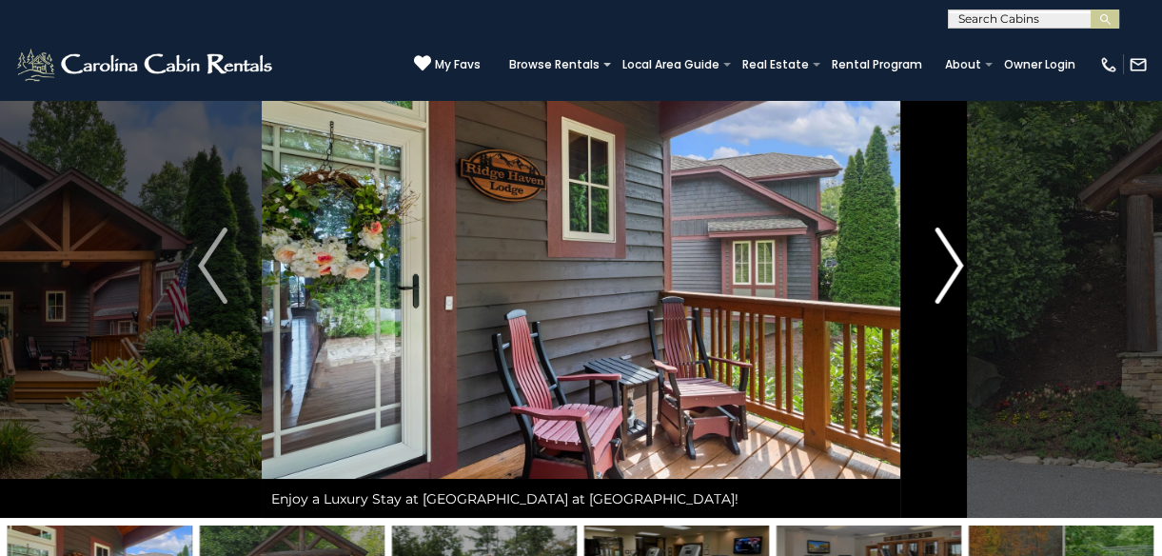
click at [954, 265] on img "Next" at bounding box center [948, 265] width 29 height 76
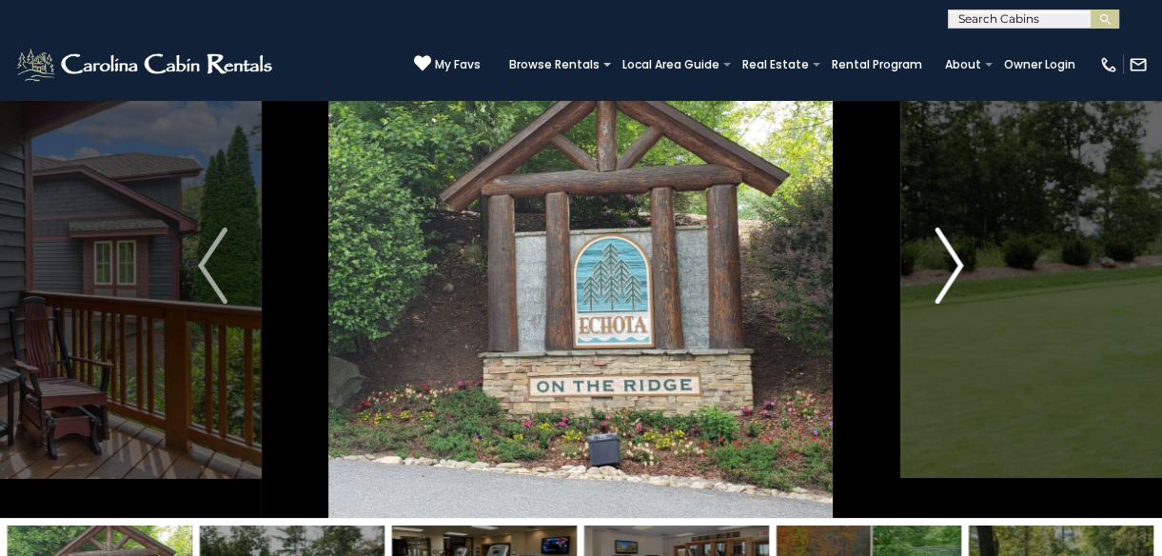
click at [954, 265] on img "Next" at bounding box center [948, 265] width 29 height 76
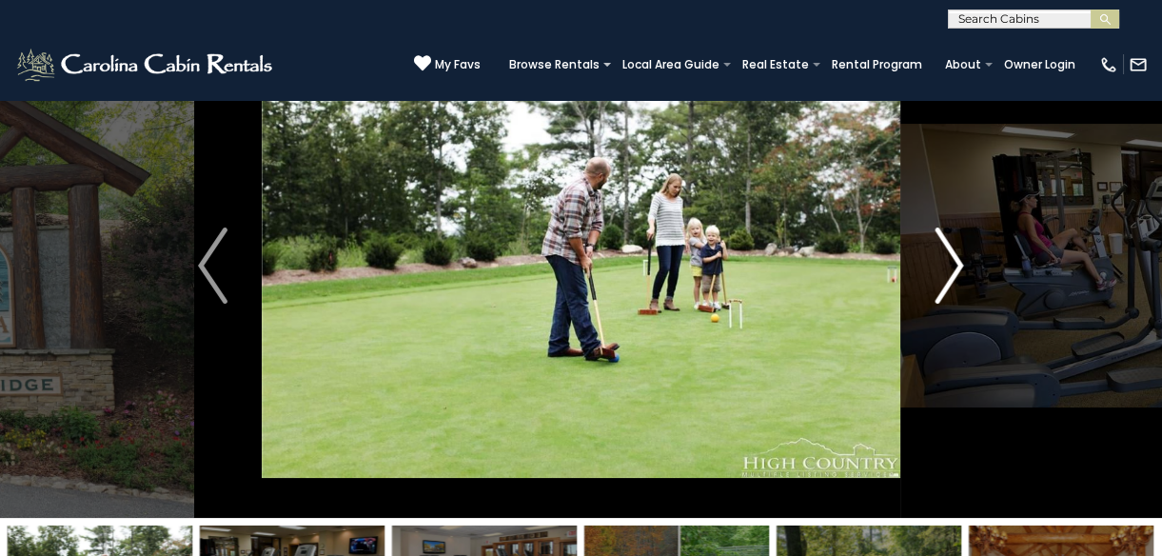
click at [954, 265] on img "Next" at bounding box center [948, 265] width 29 height 76
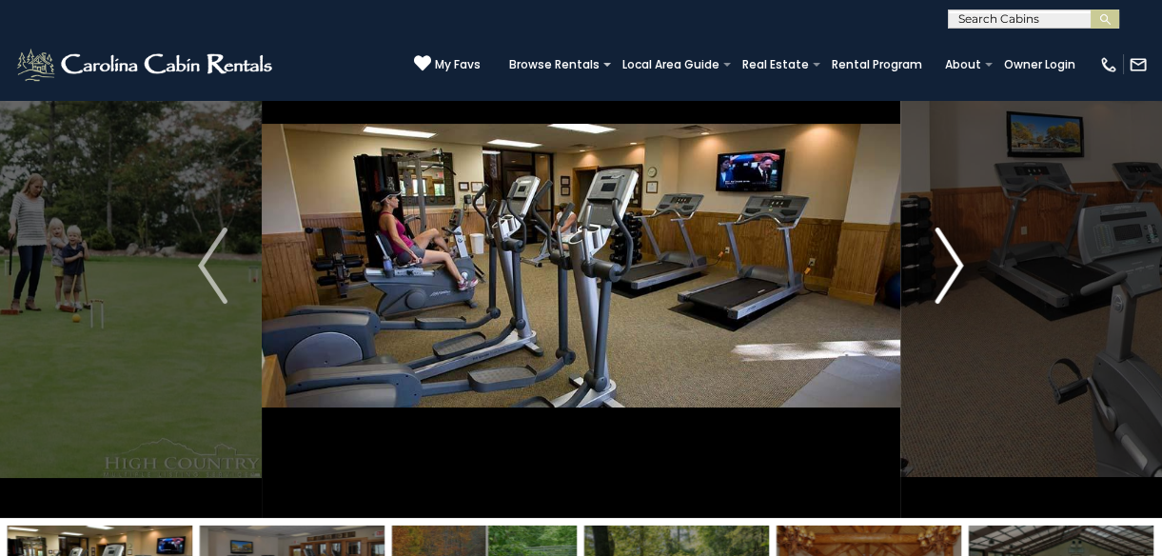
click at [954, 265] on img "Next" at bounding box center [948, 265] width 29 height 76
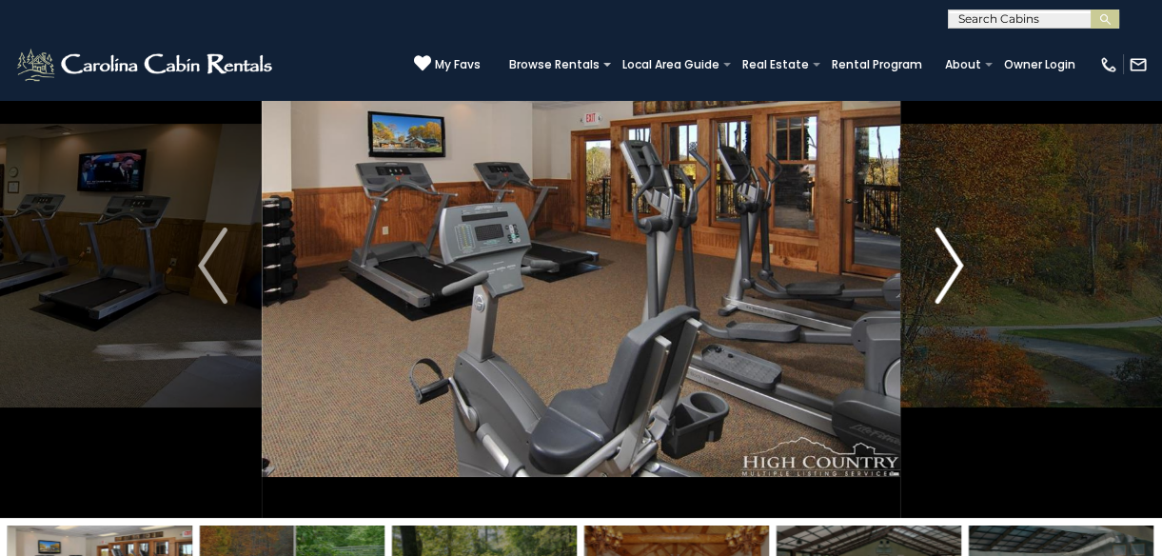
click at [954, 265] on img "Next" at bounding box center [948, 265] width 29 height 76
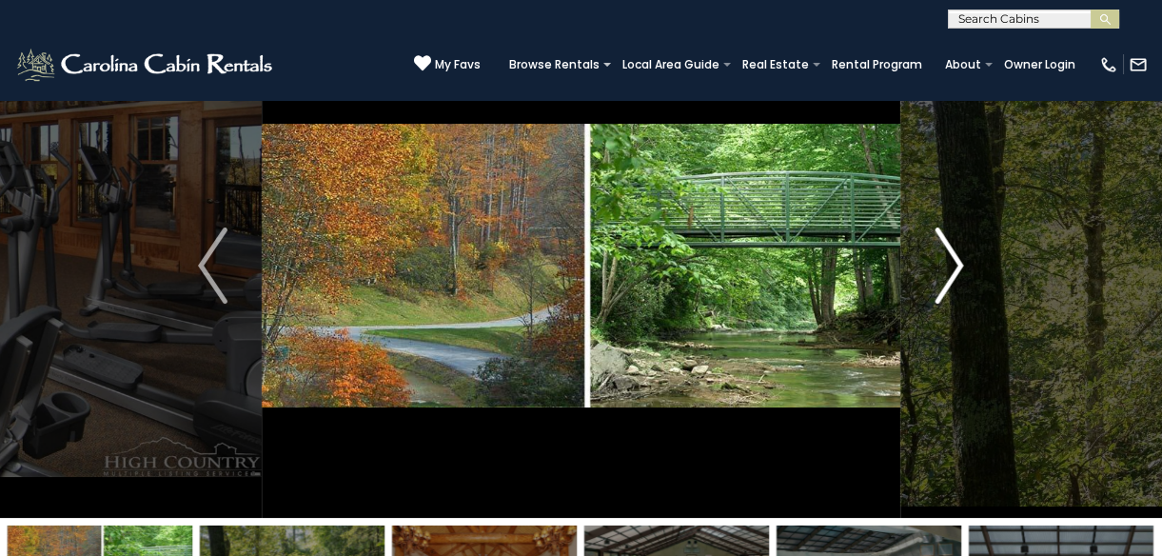
click at [954, 265] on img "Next" at bounding box center [948, 265] width 29 height 76
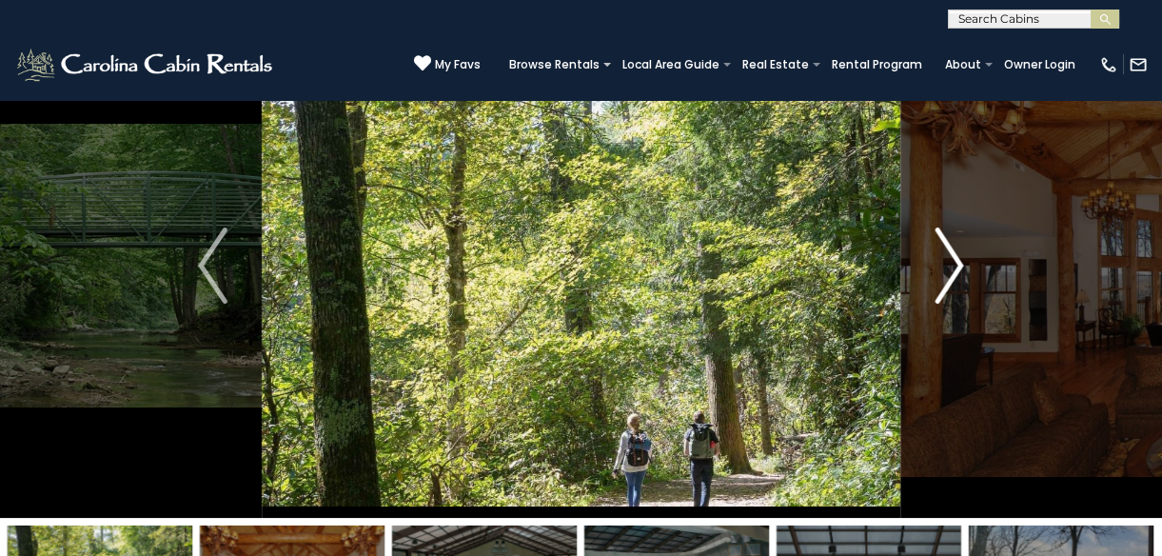
click at [954, 266] on img "Next" at bounding box center [948, 265] width 29 height 76
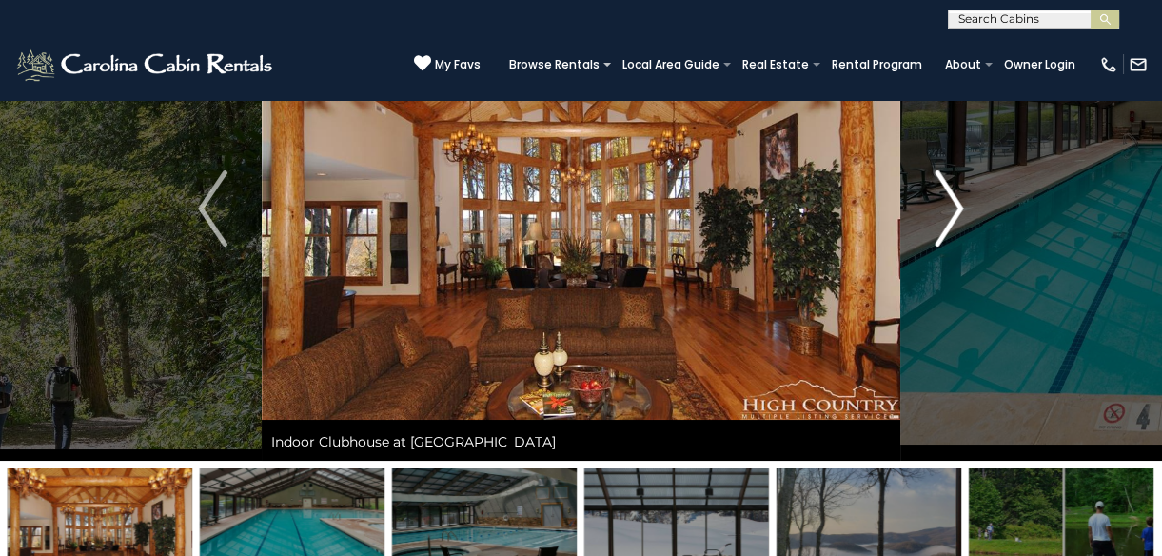
scroll to position [172, 0]
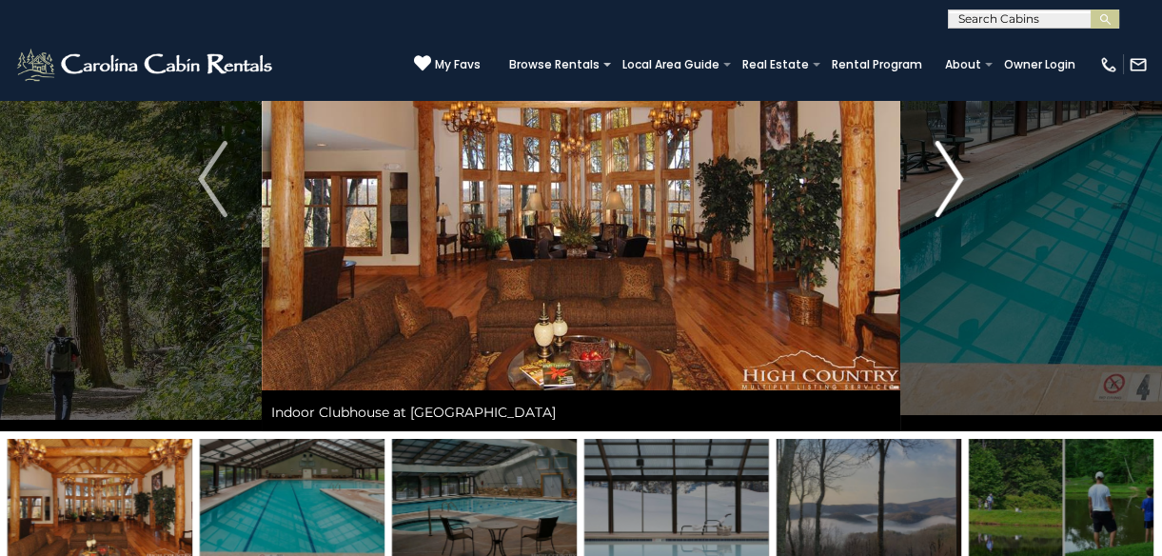
click at [955, 181] on img "Next" at bounding box center [948, 179] width 29 height 76
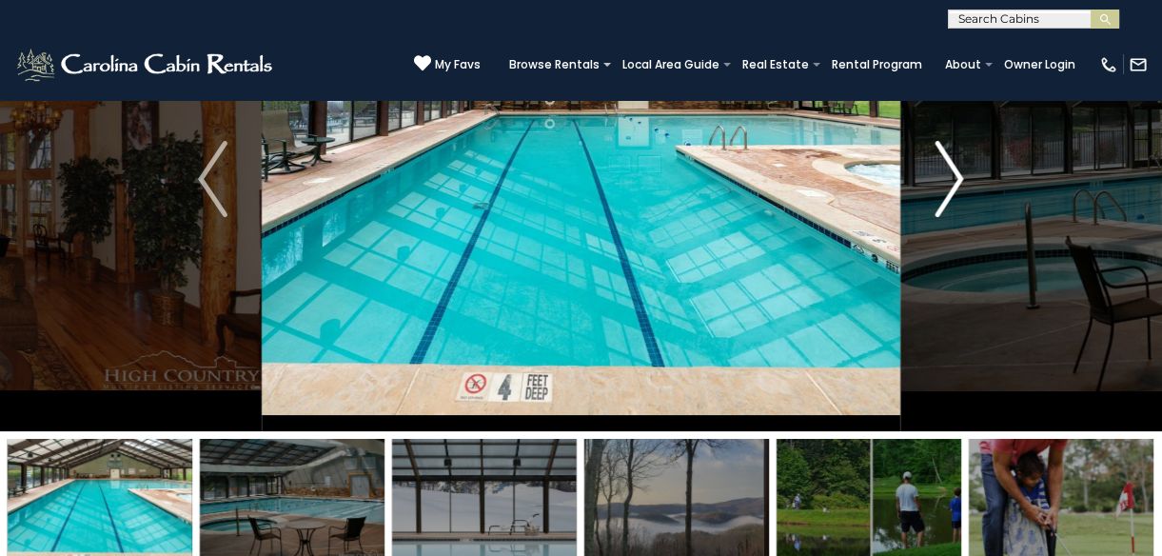
click at [960, 181] on img "Next" at bounding box center [948, 179] width 29 height 76
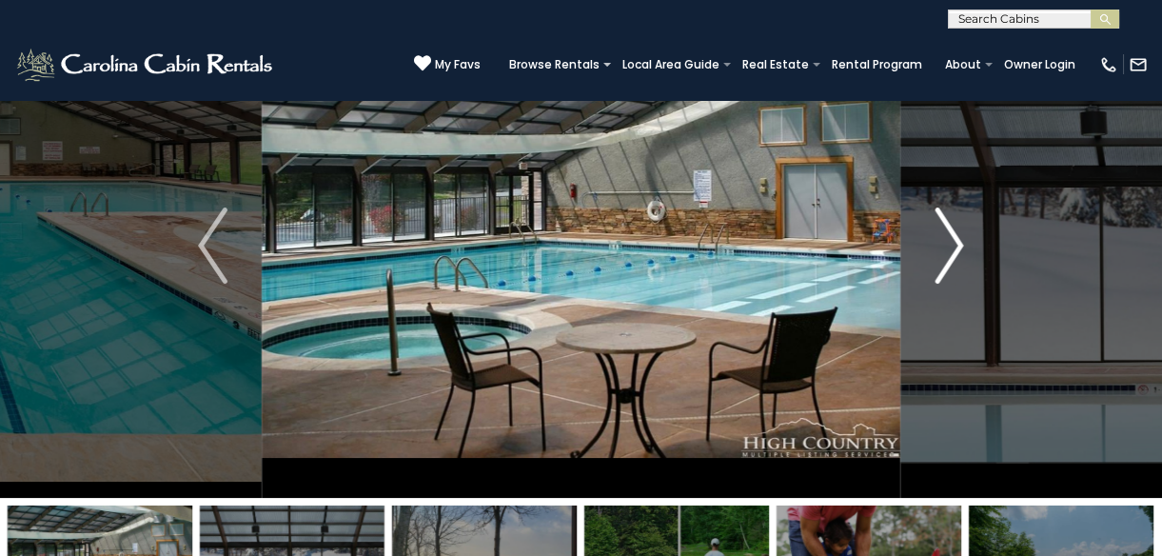
scroll to position [86, 0]
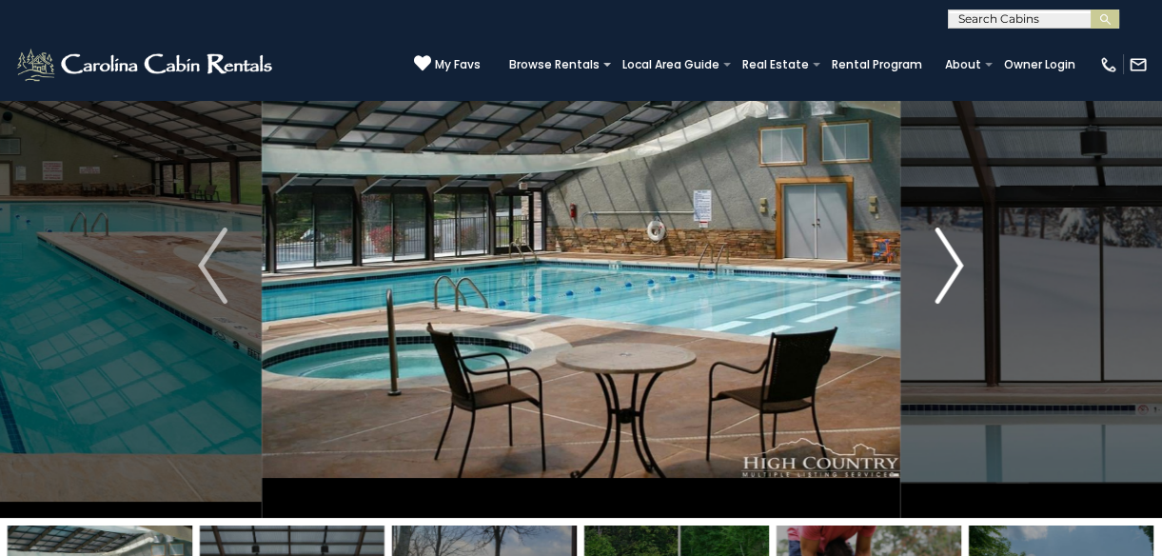
click at [960, 261] on img "Next" at bounding box center [948, 265] width 29 height 76
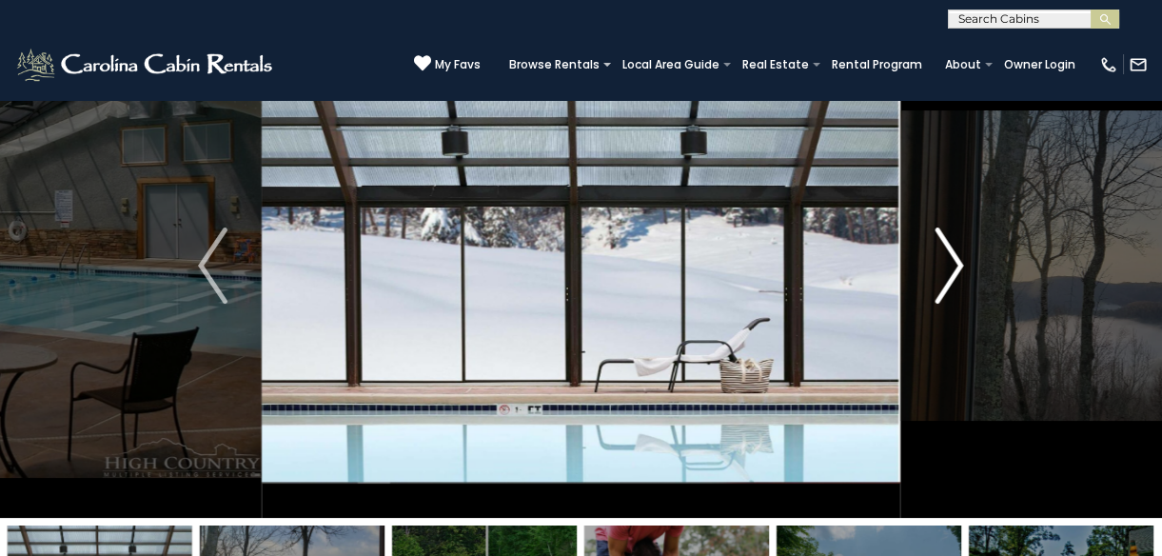
click at [960, 260] on img "Next" at bounding box center [948, 265] width 29 height 76
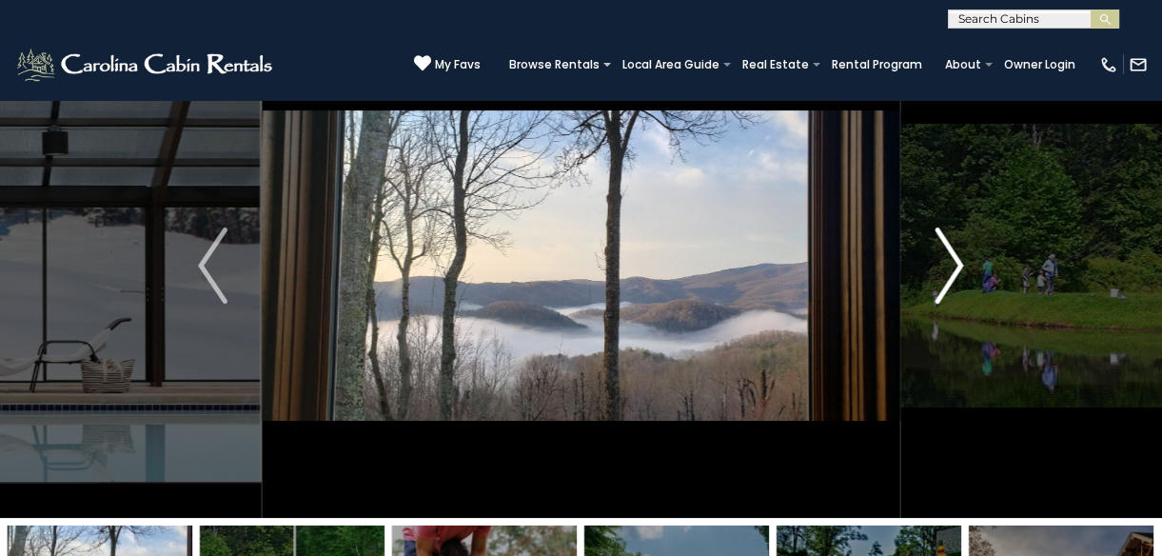
click at [960, 260] on img "Next" at bounding box center [948, 265] width 29 height 76
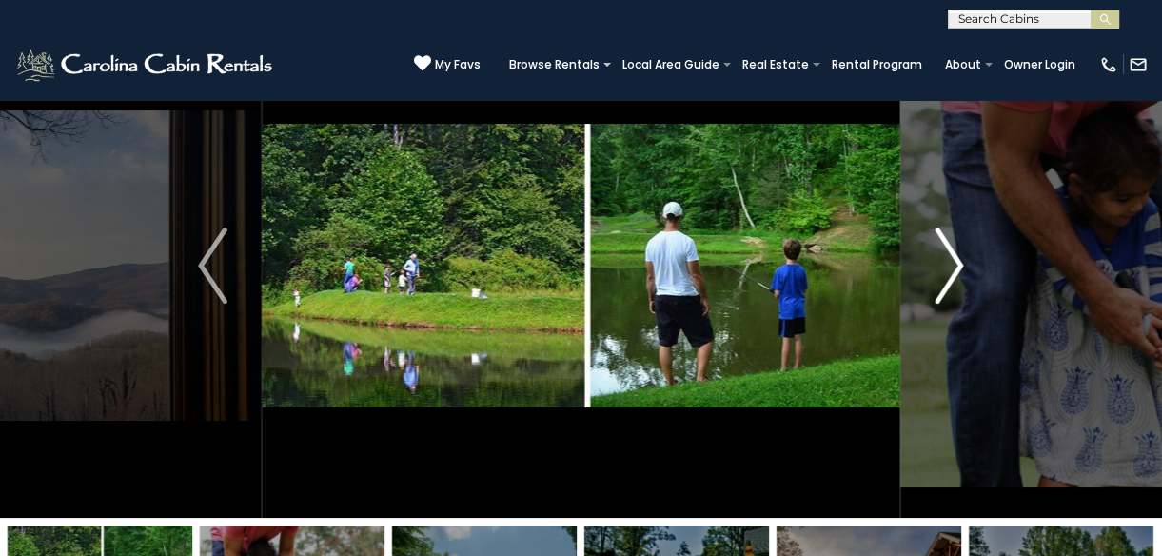
click at [960, 260] on img "Next" at bounding box center [948, 265] width 29 height 76
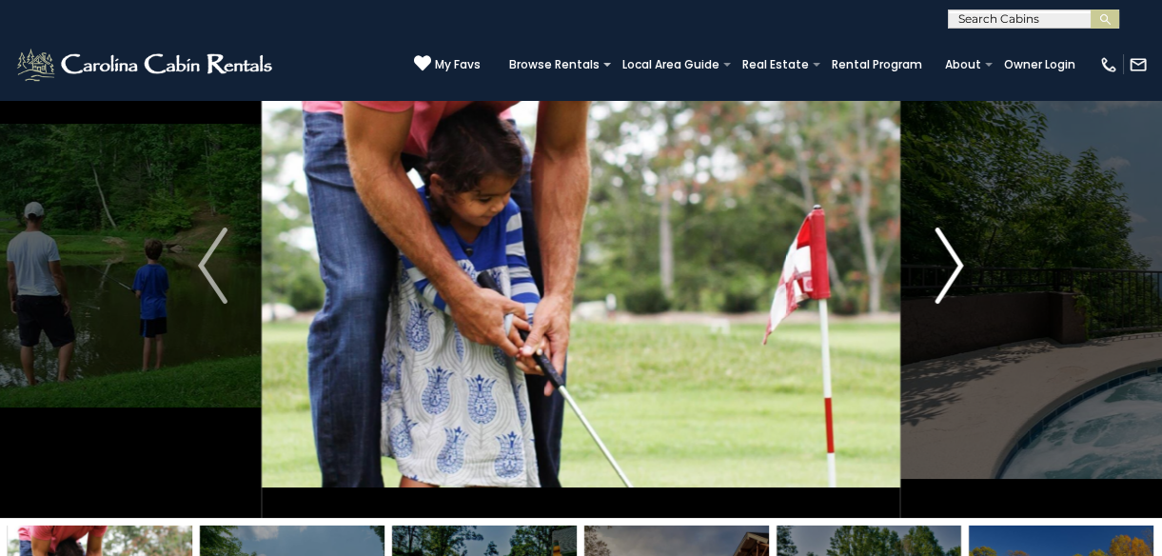
click at [960, 260] on img "Next" at bounding box center [948, 265] width 29 height 76
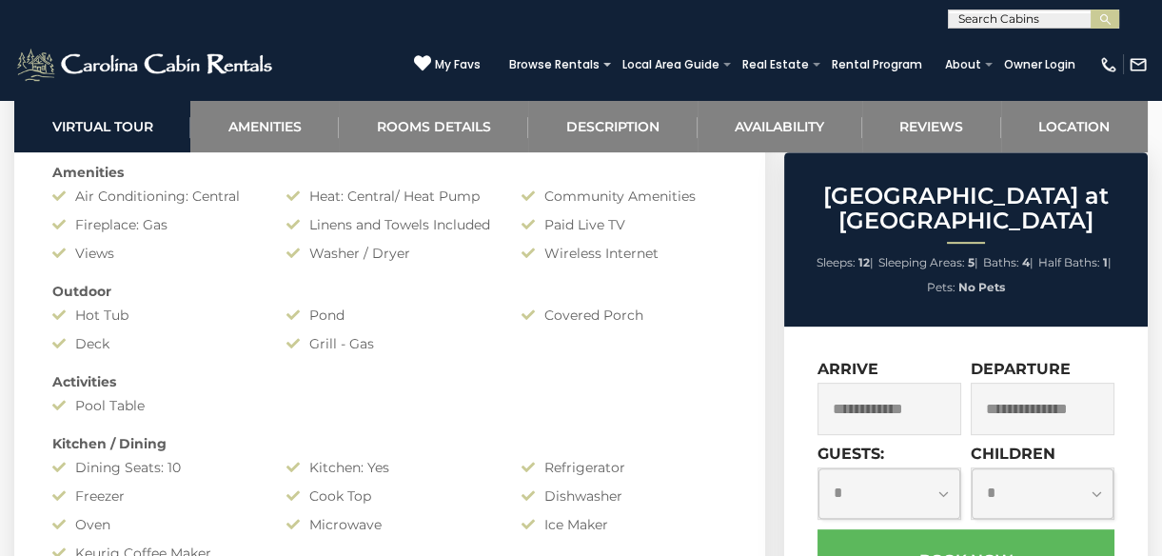
scroll to position [1470, 0]
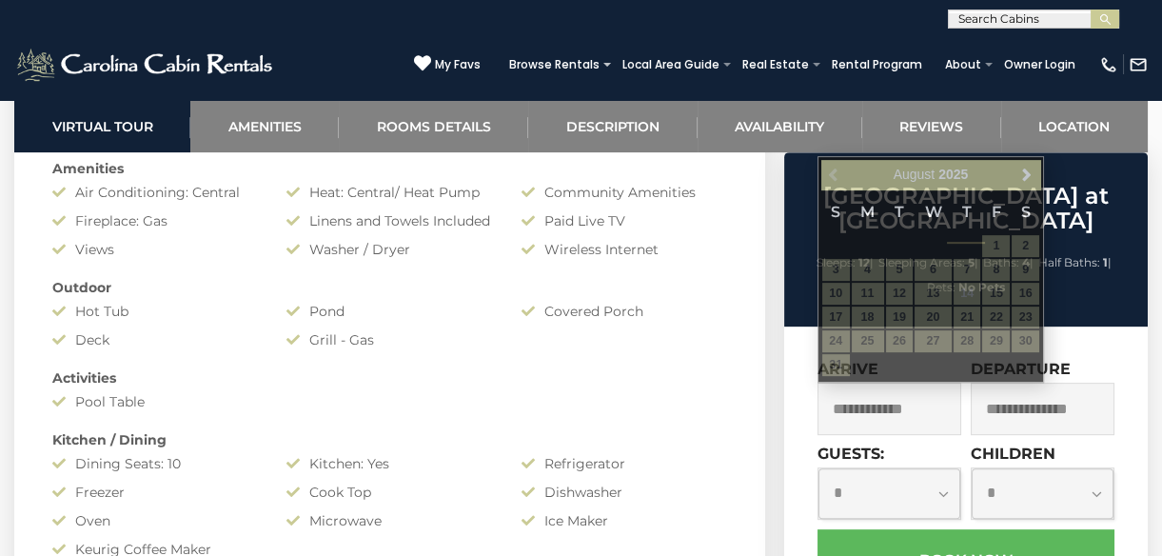
click at [906, 411] on input "text" at bounding box center [889, 408] width 144 height 52
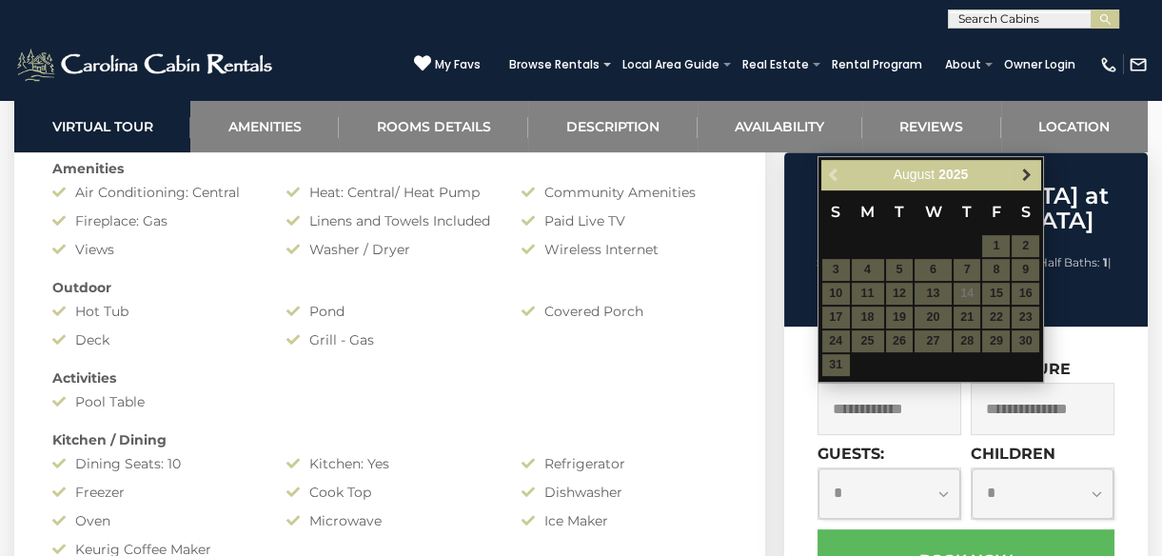
click at [1022, 170] on span "Next" at bounding box center [1026, 174] width 15 height 15
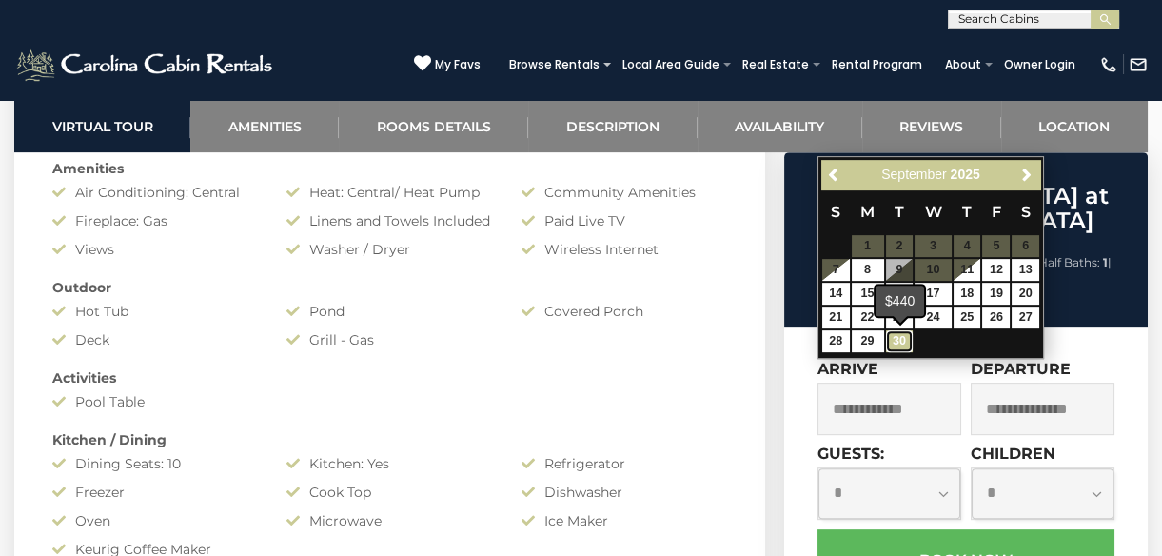
click at [902, 337] on link "30" at bounding box center [900, 341] width 28 height 22
type input "**********"
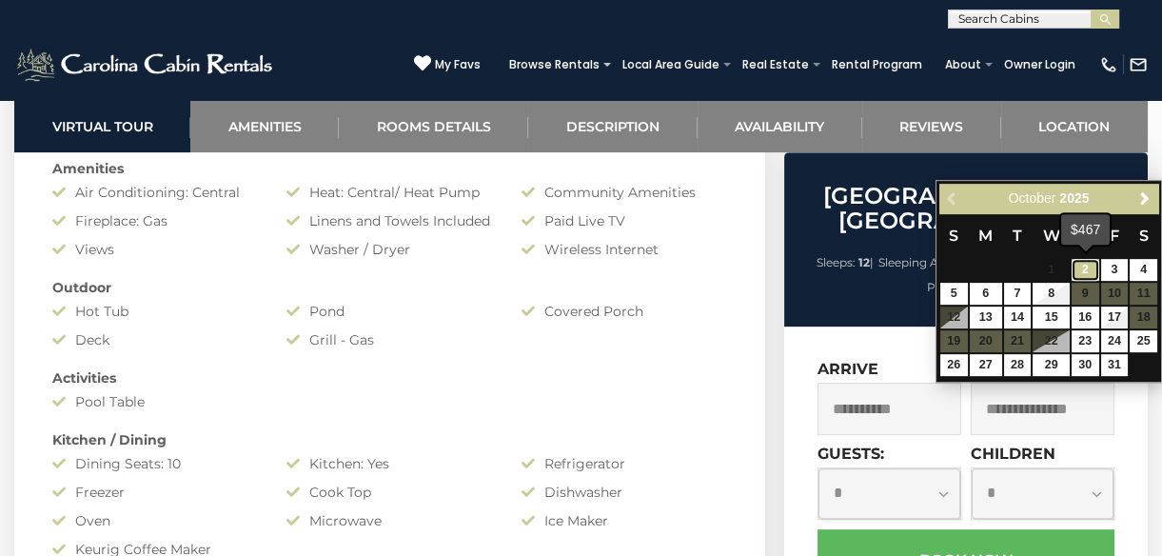
click at [1084, 262] on link "2" at bounding box center [1085, 270] width 28 height 22
type input "**********"
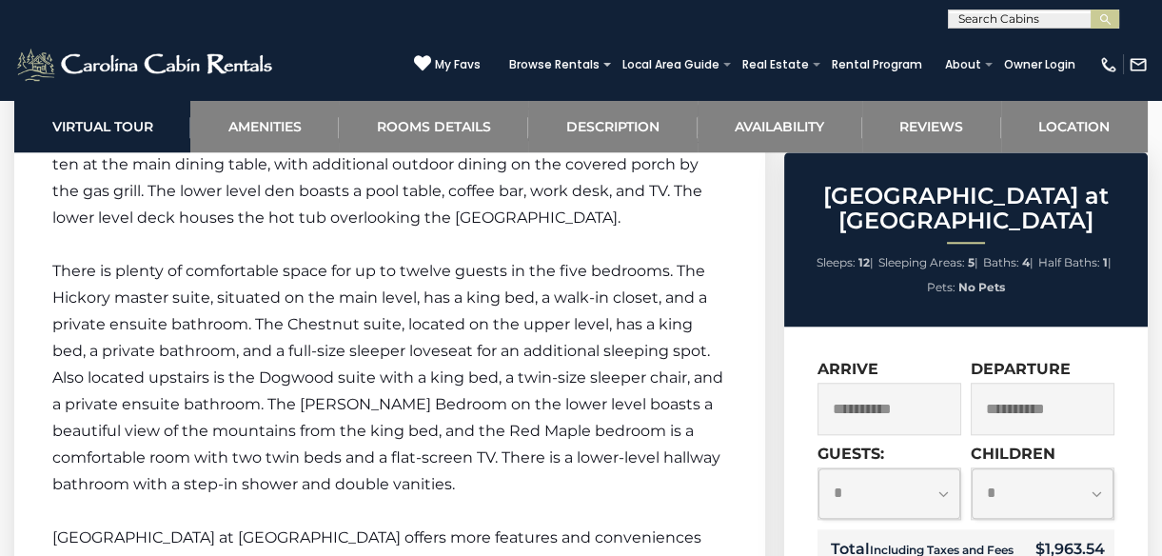
scroll to position [4393, 0]
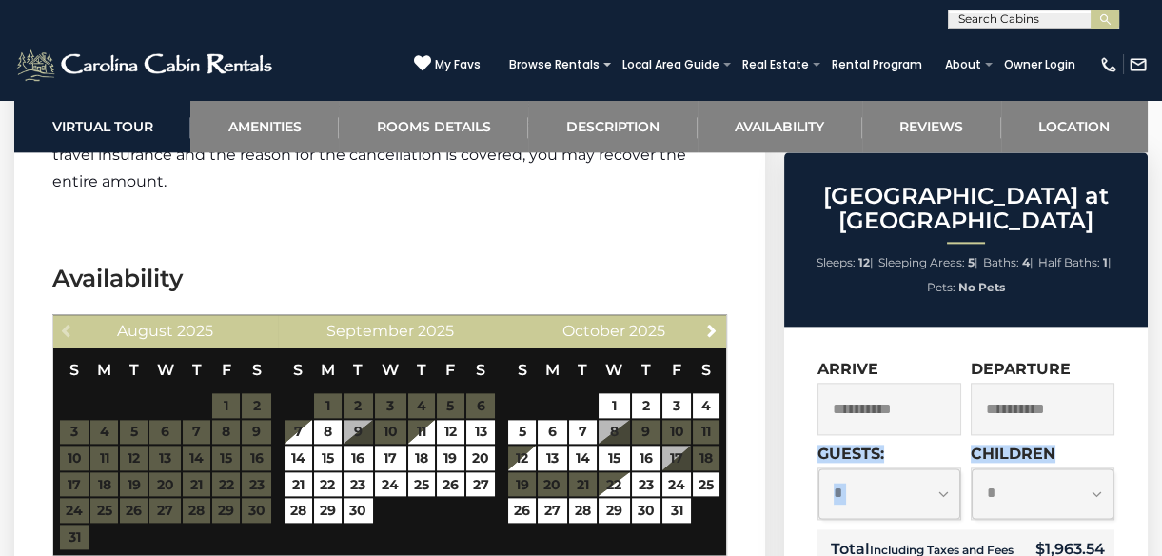
drag, startPoint x: 1112, startPoint y: 462, endPoint x: 1117, endPoint y: 397, distance: 65.8
drag, startPoint x: 1117, startPoint y: 397, endPoint x: 1128, endPoint y: 398, distance: 11.5
